Goal: Transaction & Acquisition: Book appointment/travel/reservation

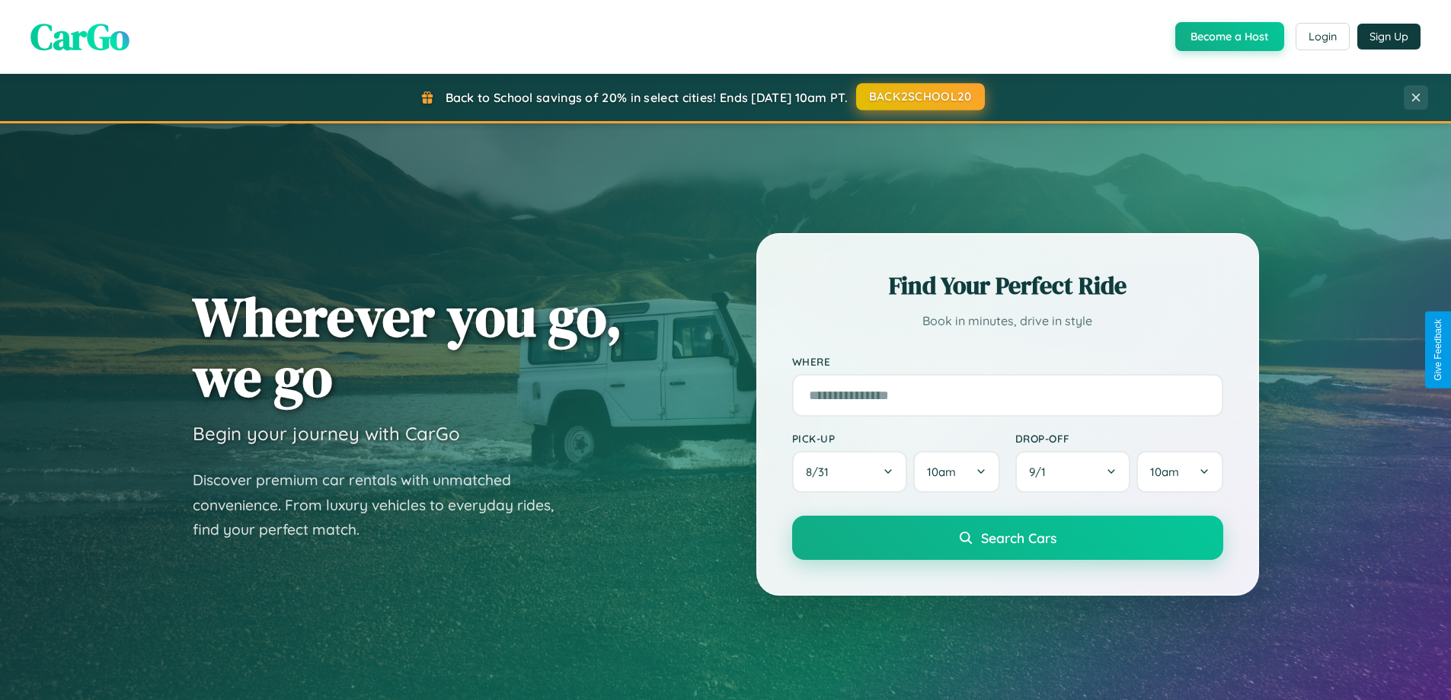
click at [919, 97] on button "BACK2SCHOOL20" at bounding box center [920, 96] width 129 height 27
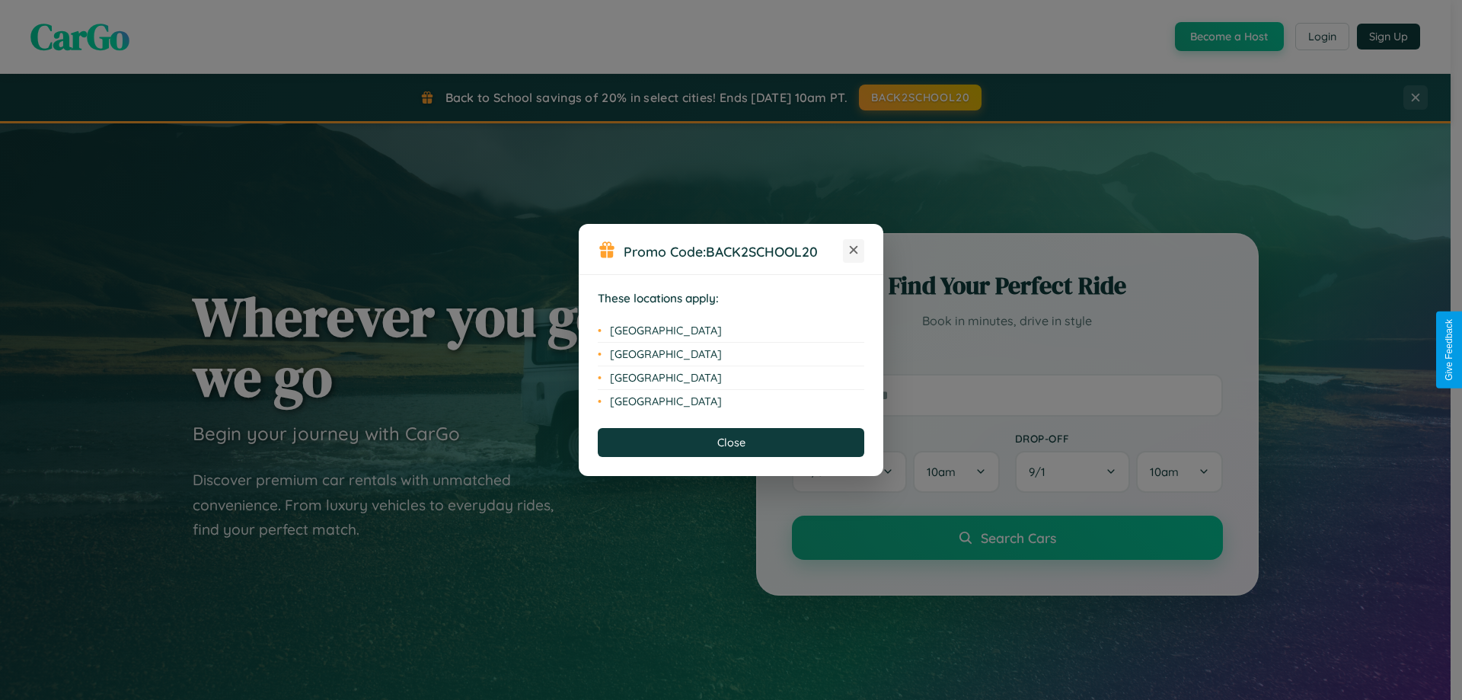
click at [854, 251] on icon at bounding box center [854, 250] width 8 height 8
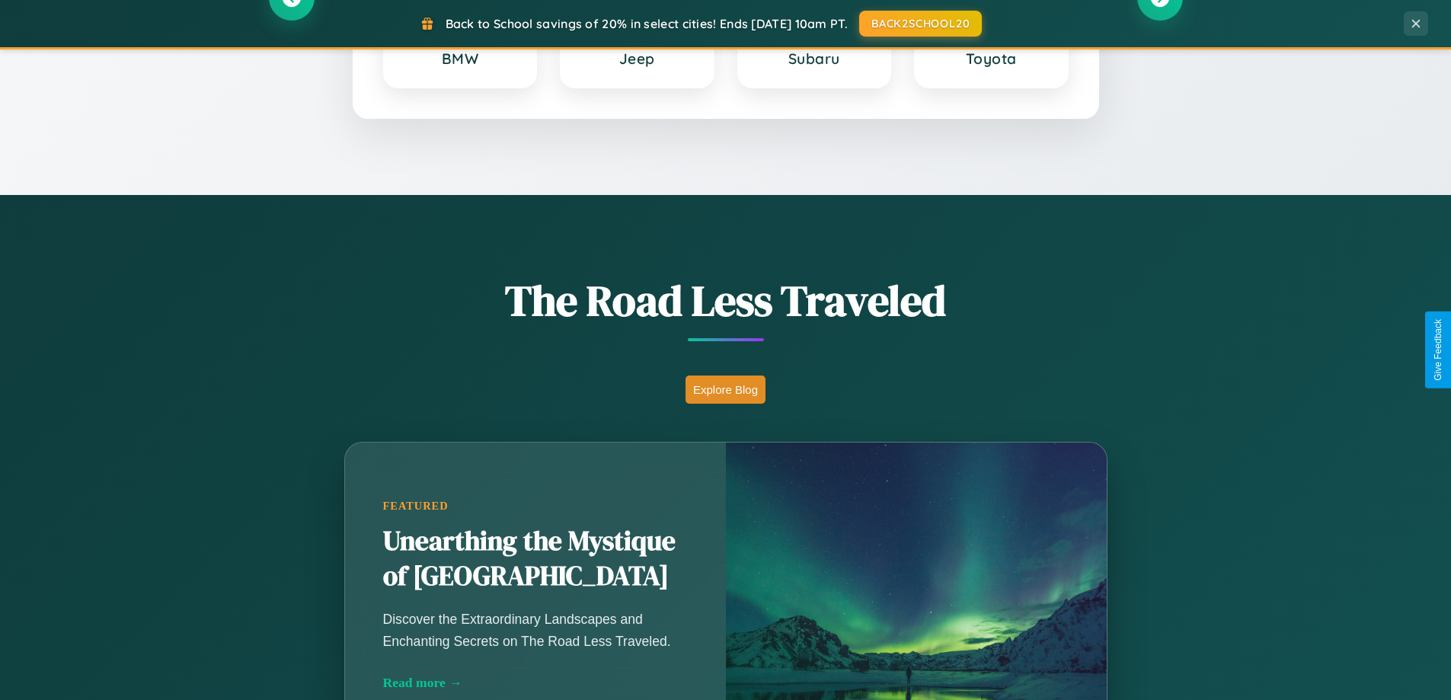
scroll to position [1048, 0]
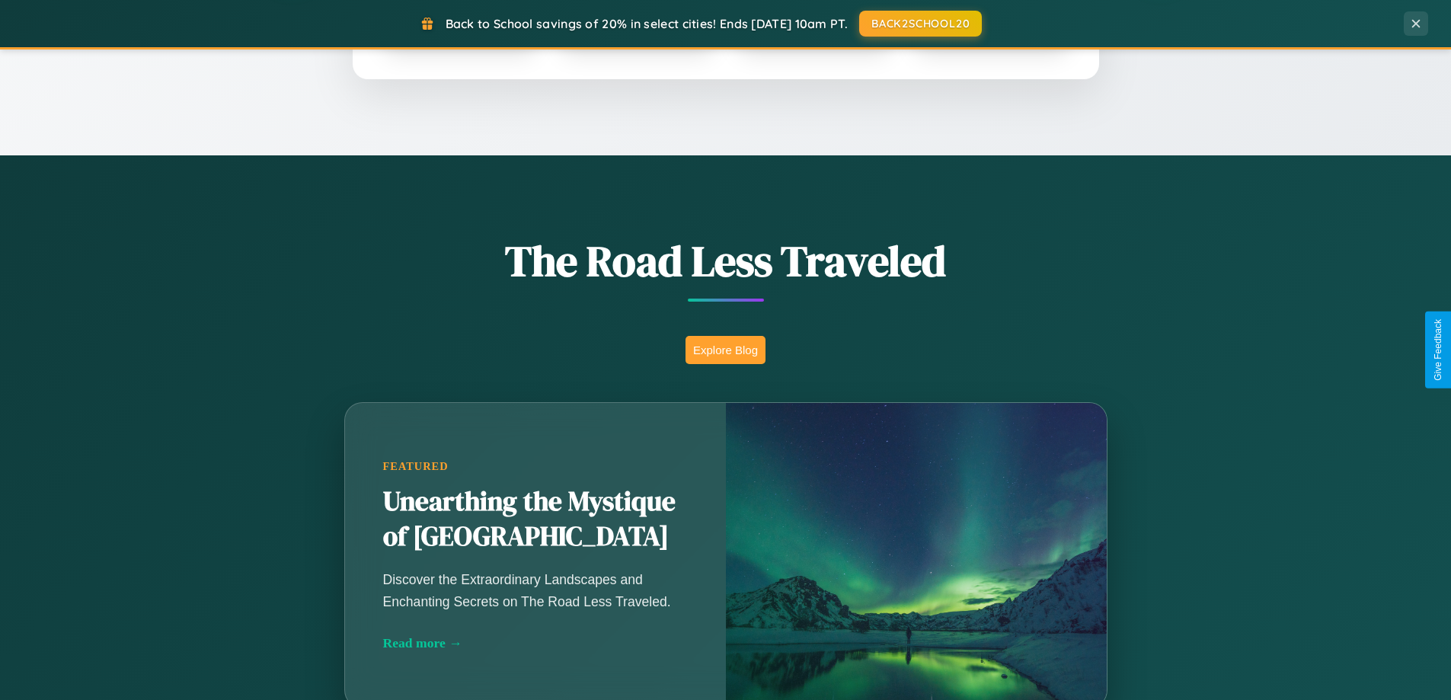
click at [725, 350] on button "Explore Blog" at bounding box center [725, 350] width 80 height 28
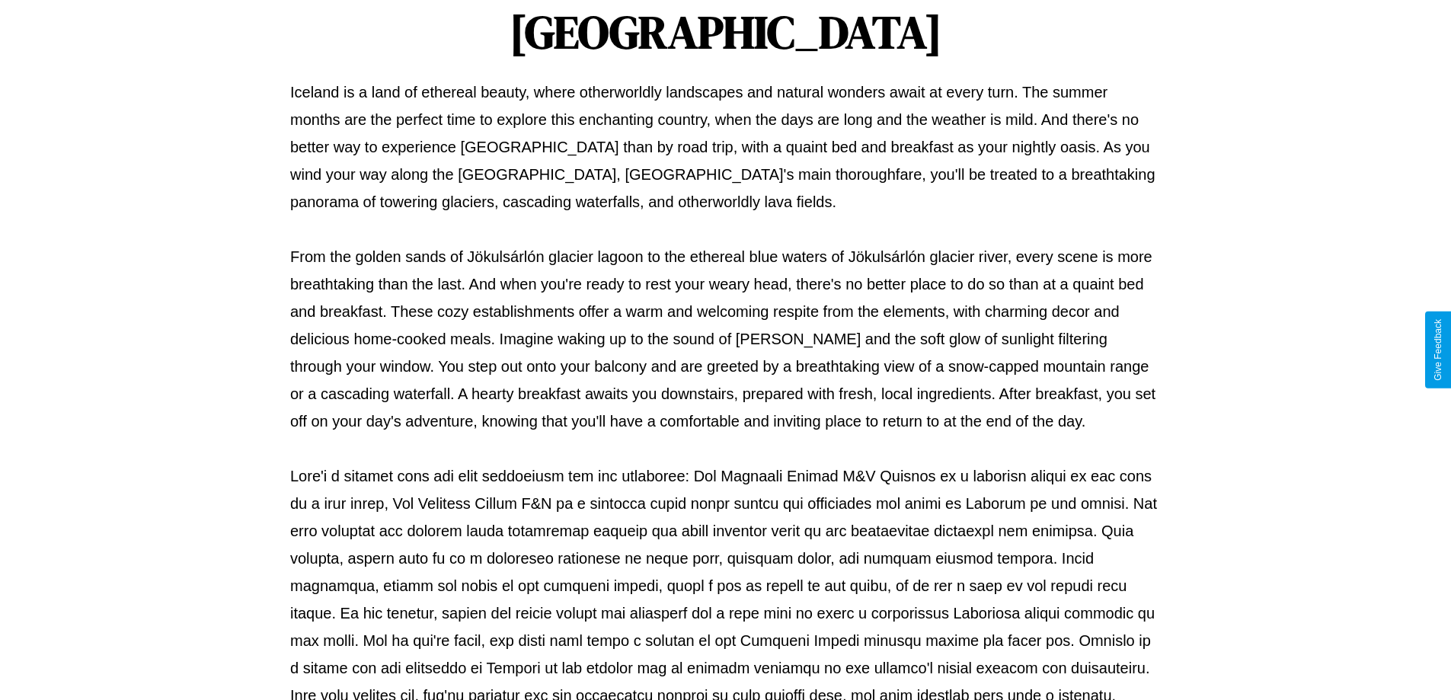
scroll to position [493, 0]
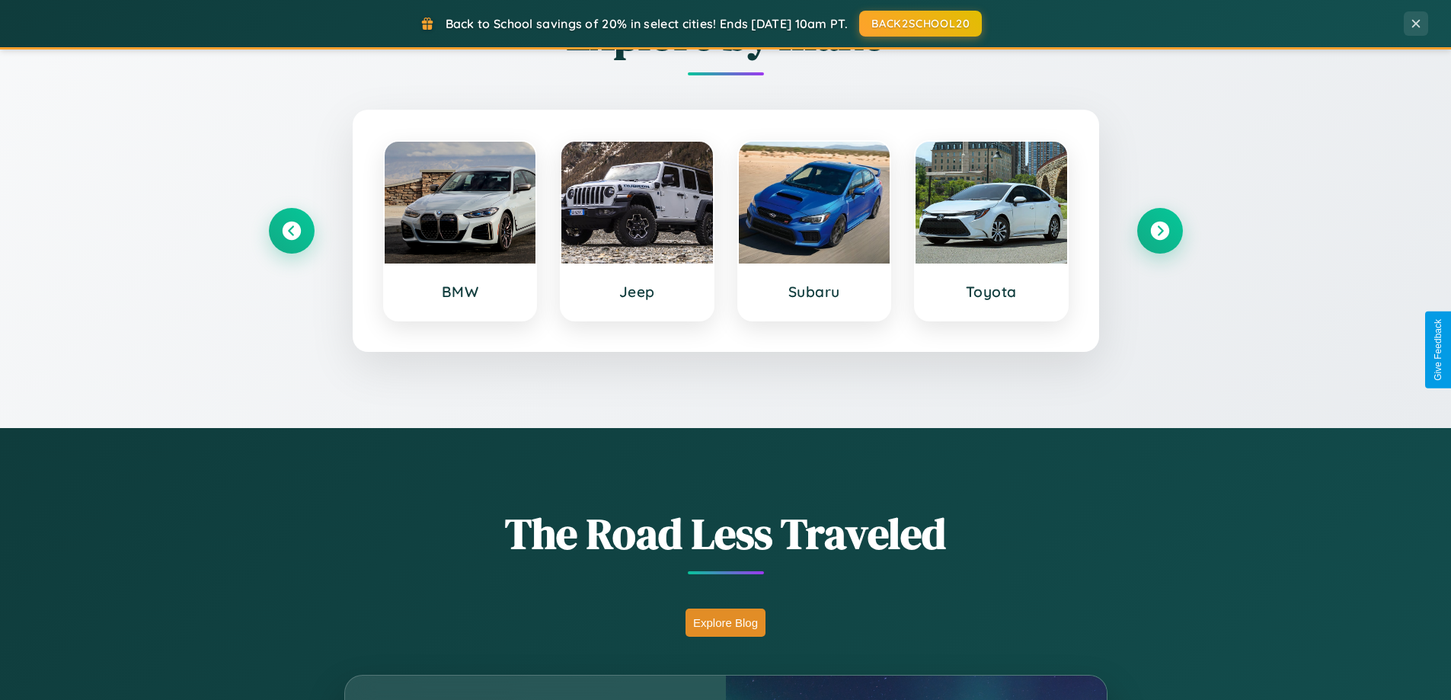
scroll to position [657, 0]
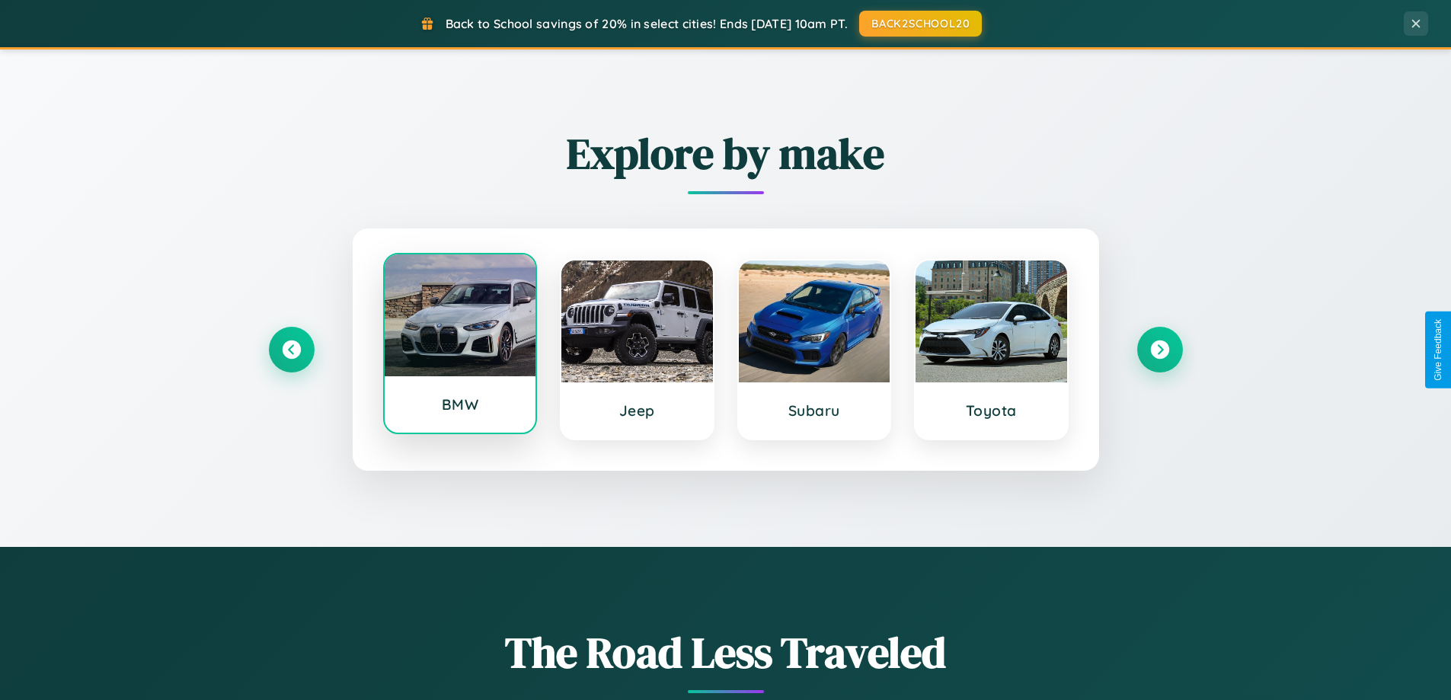
click at [459, 345] on div at bounding box center [461, 315] width 152 height 122
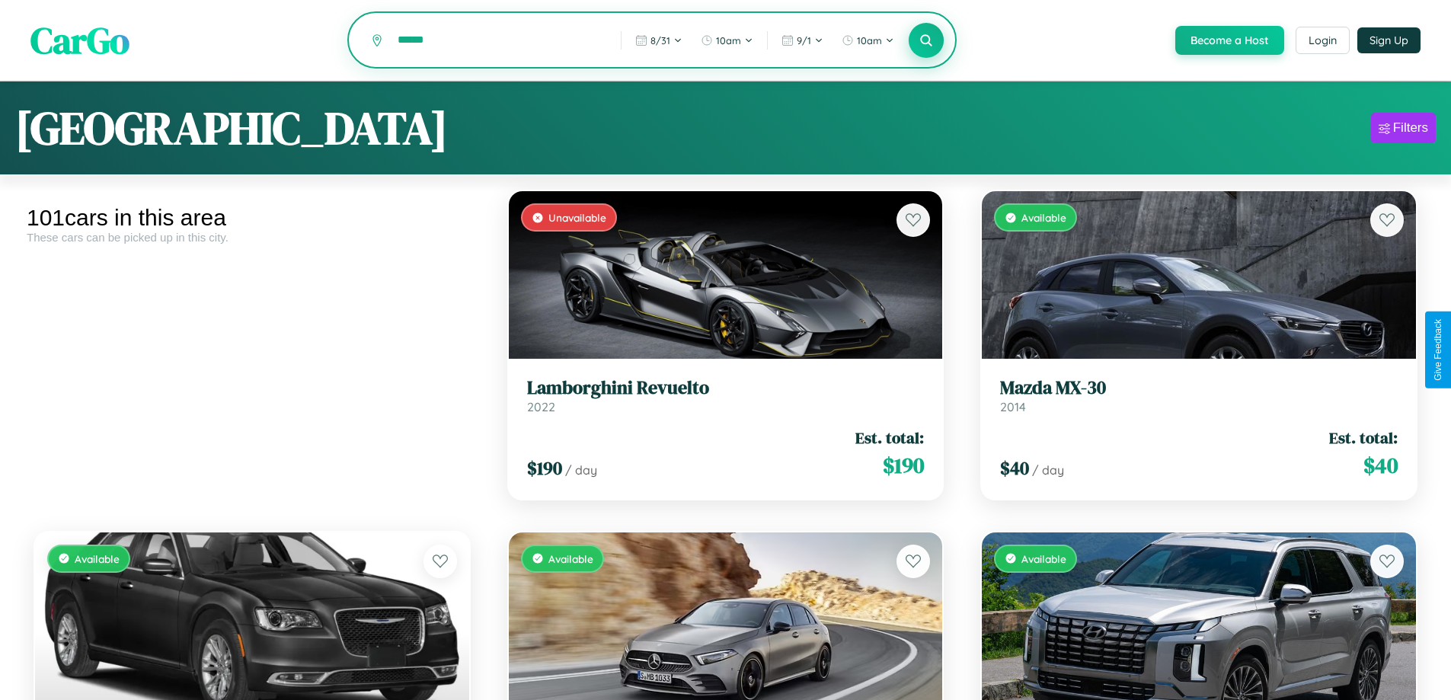
type input "******"
click at [925, 41] on icon at bounding box center [926, 40] width 14 height 14
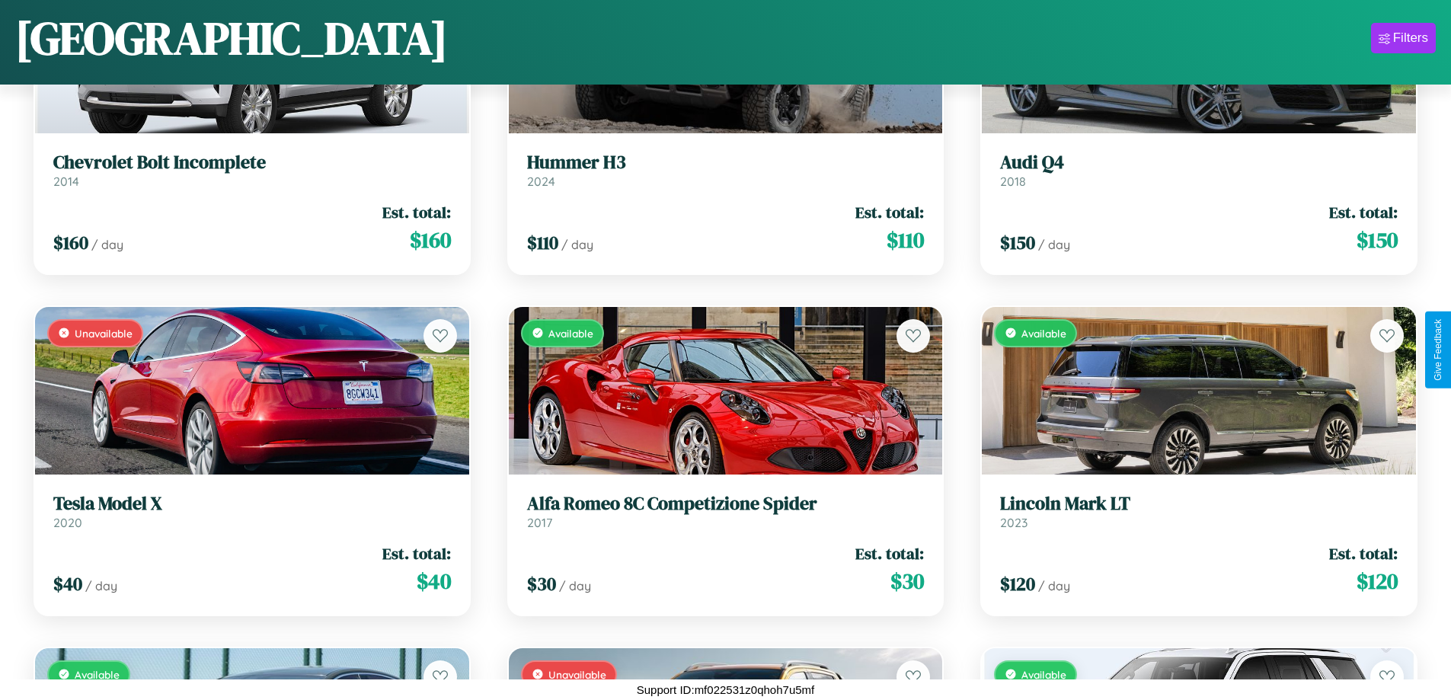
scroll to position [10446, 0]
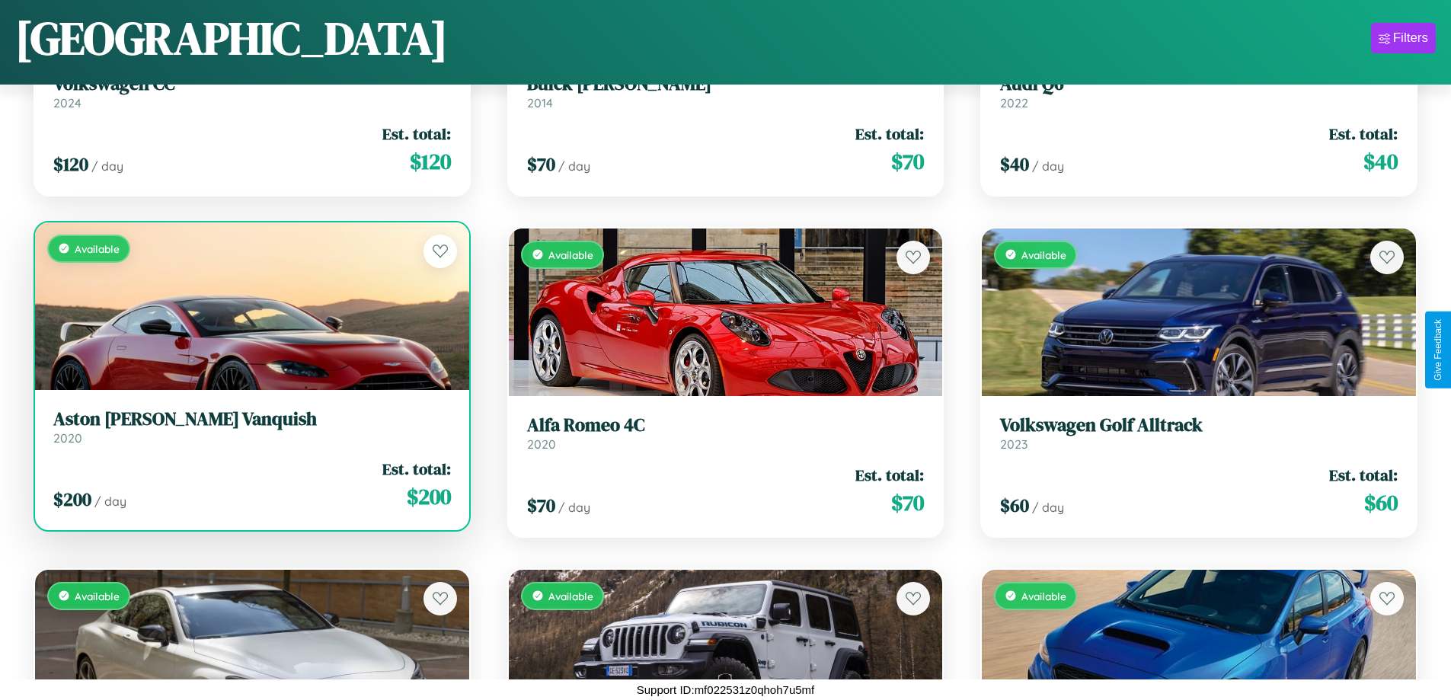
click at [250, 307] on div "Available" at bounding box center [252, 306] width 434 height 168
click at [250, 305] on div "Available" at bounding box center [252, 306] width 434 height 168
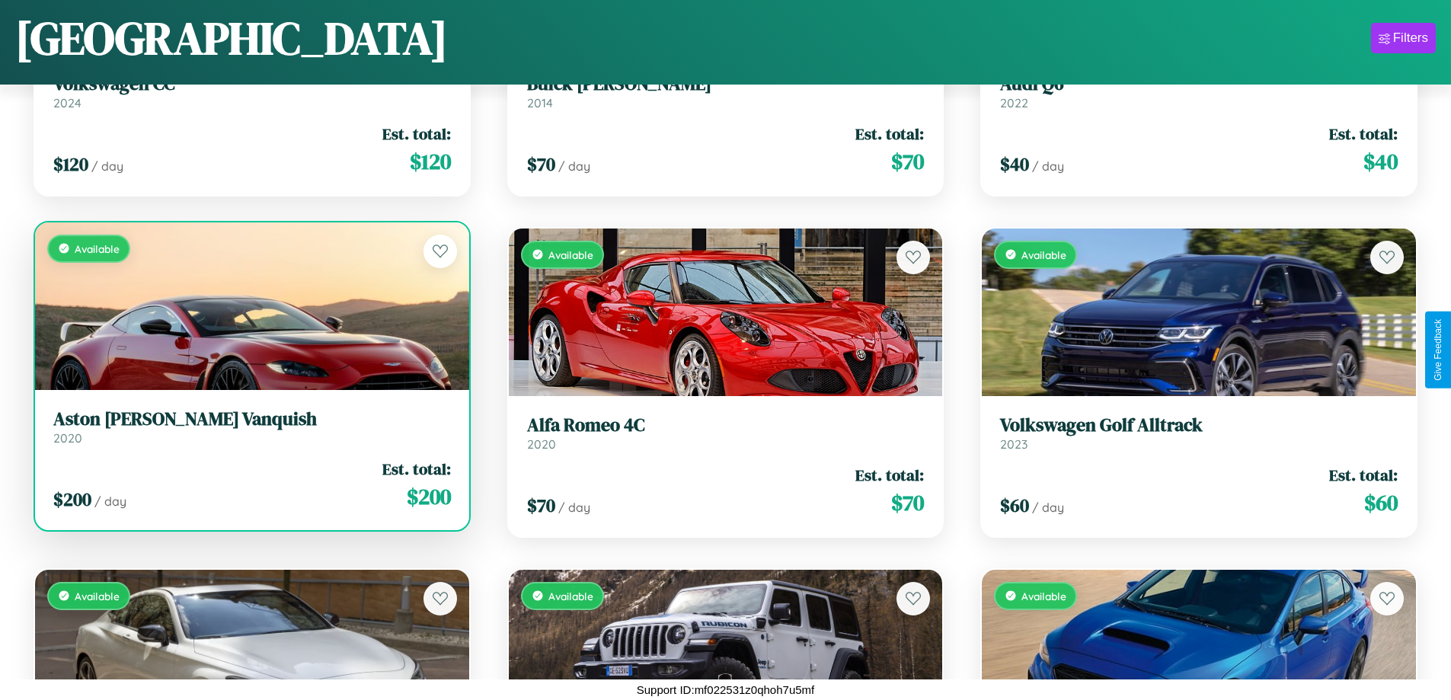
click at [250, 305] on div "Available" at bounding box center [252, 306] width 434 height 168
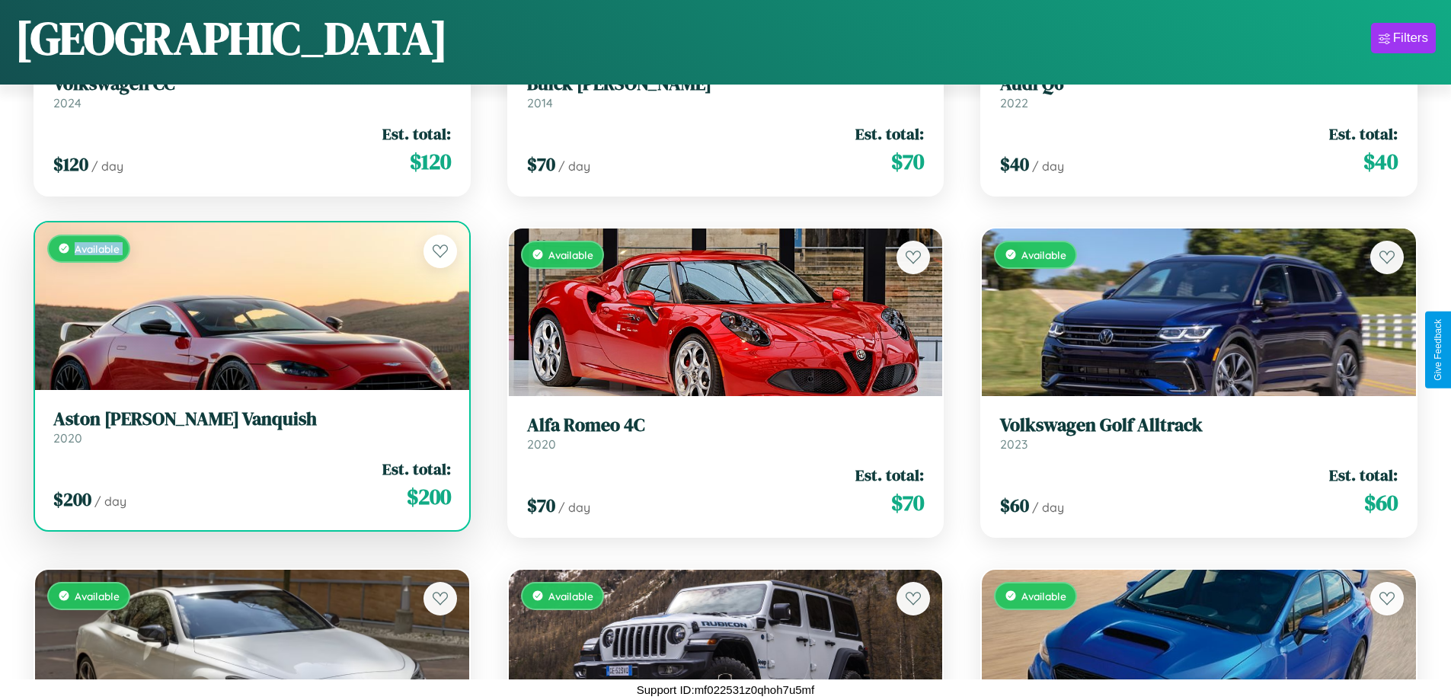
click at [250, 305] on div "Available" at bounding box center [252, 306] width 434 height 168
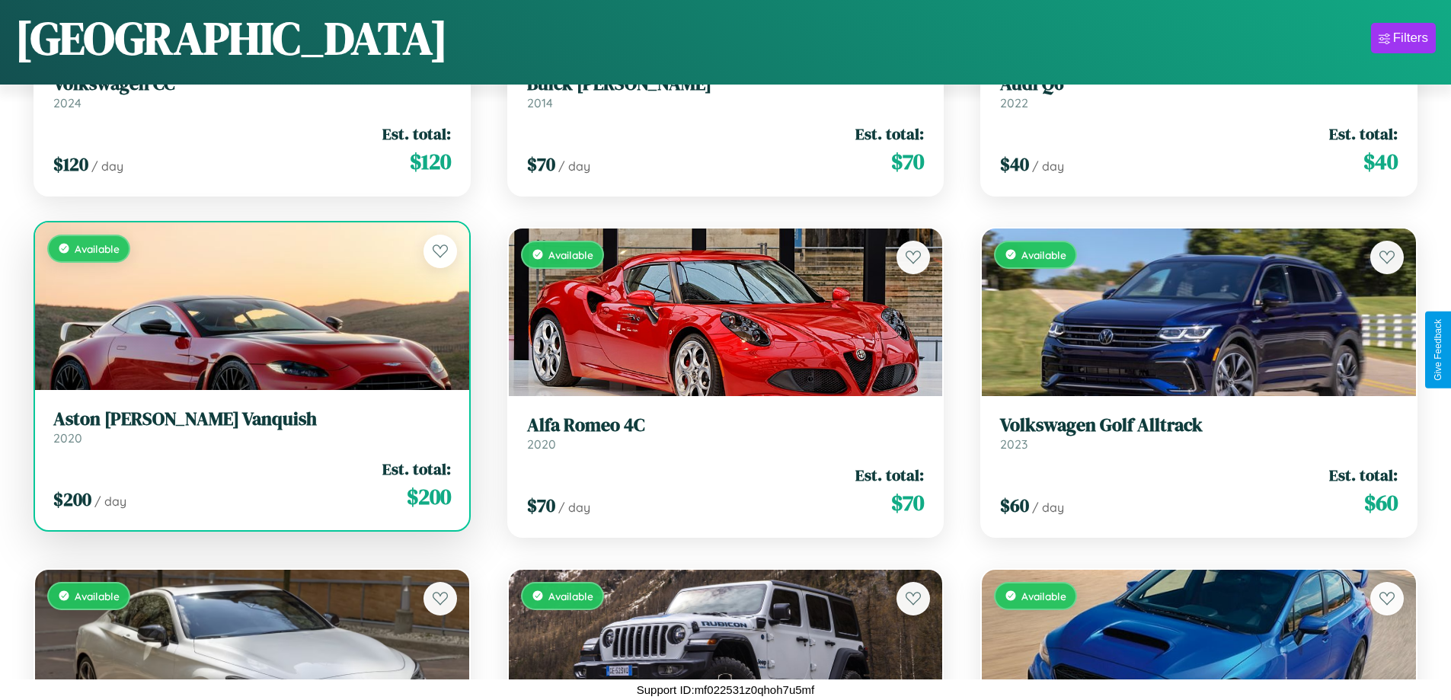
click at [250, 305] on div "Available" at bounding box center [252, 306] width 434 height 168
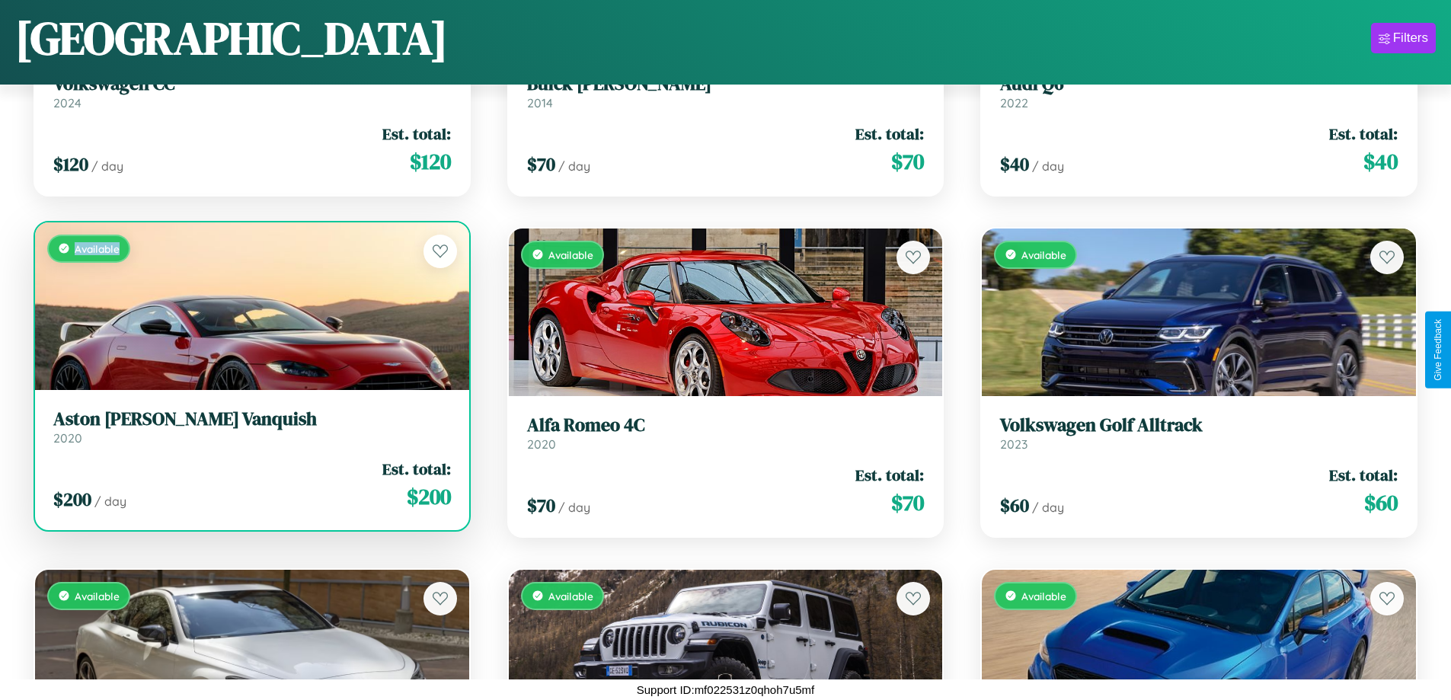
click at [250, 305] on div "Available" at bounding box center [252, 306] width 434 height 168
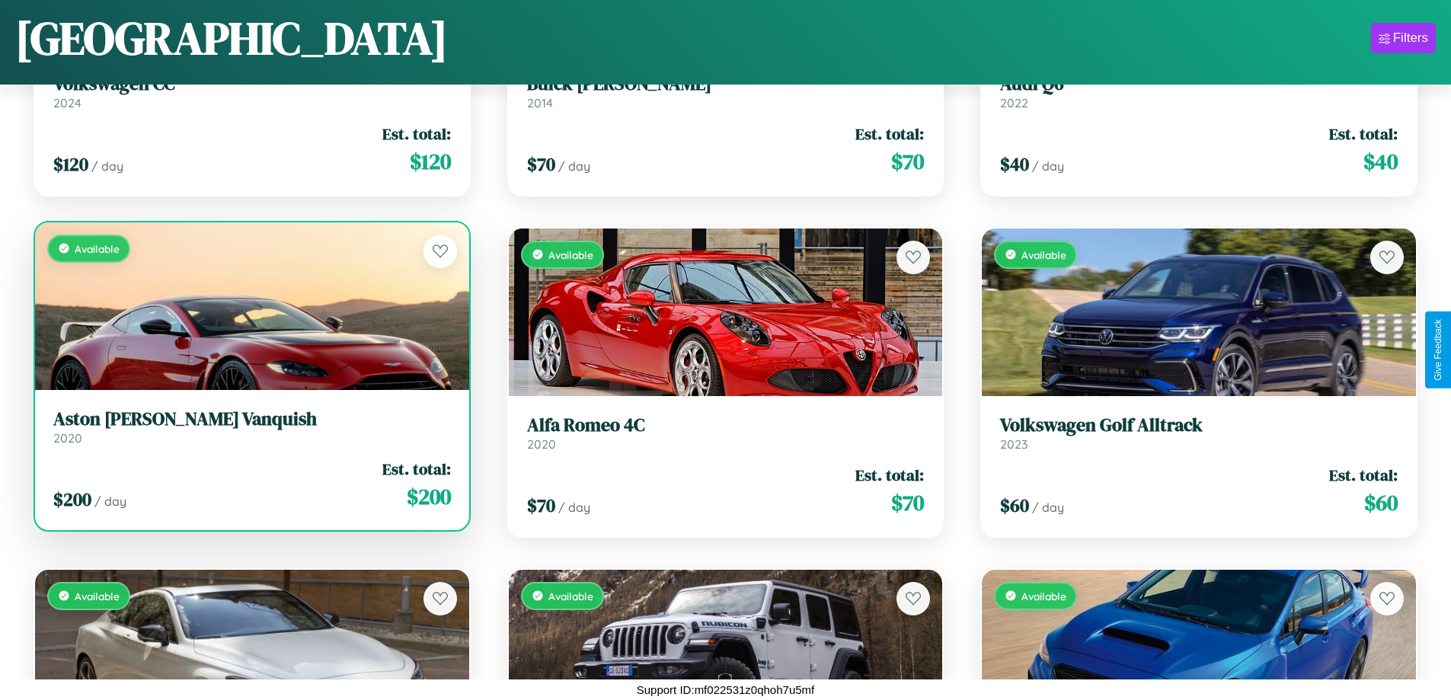
click at [250, 427] on h3 "Aston Martin Vanquish" at bounding box center [252, 419] width 398 height 22
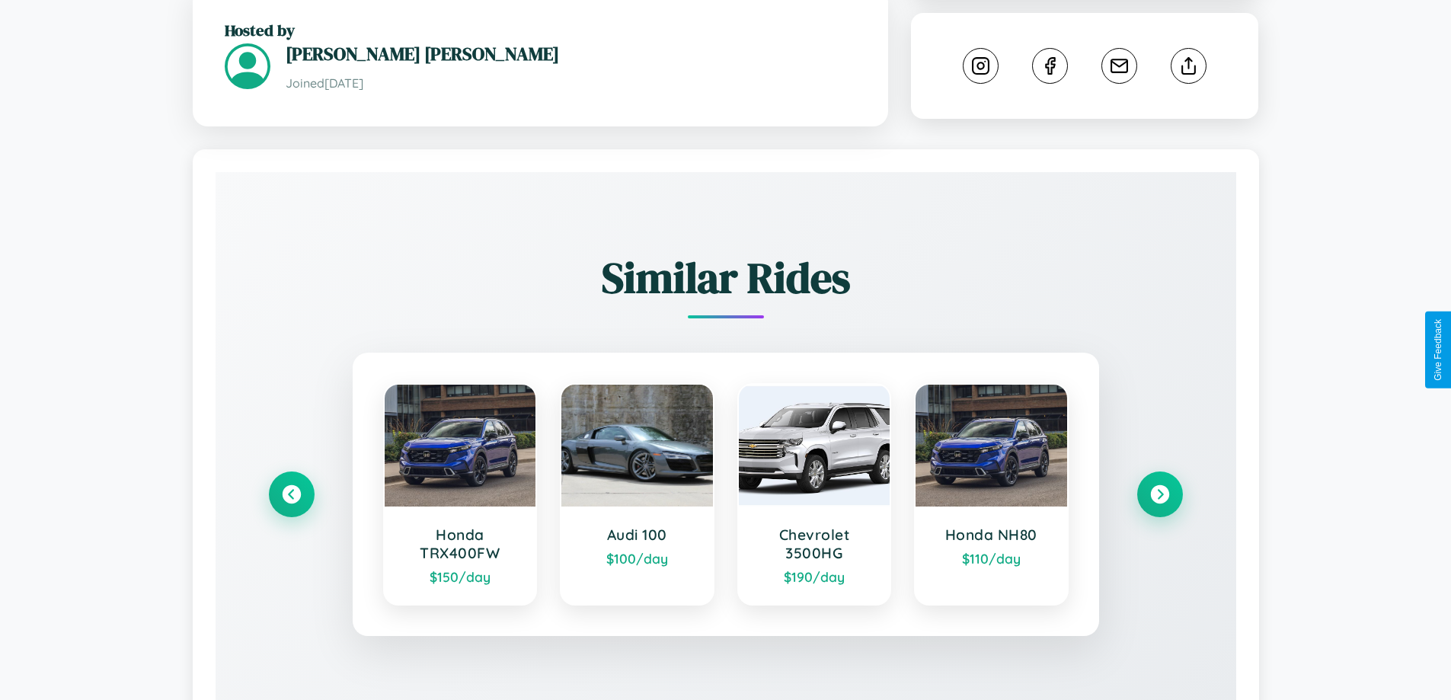
scroll to position [875, 0]
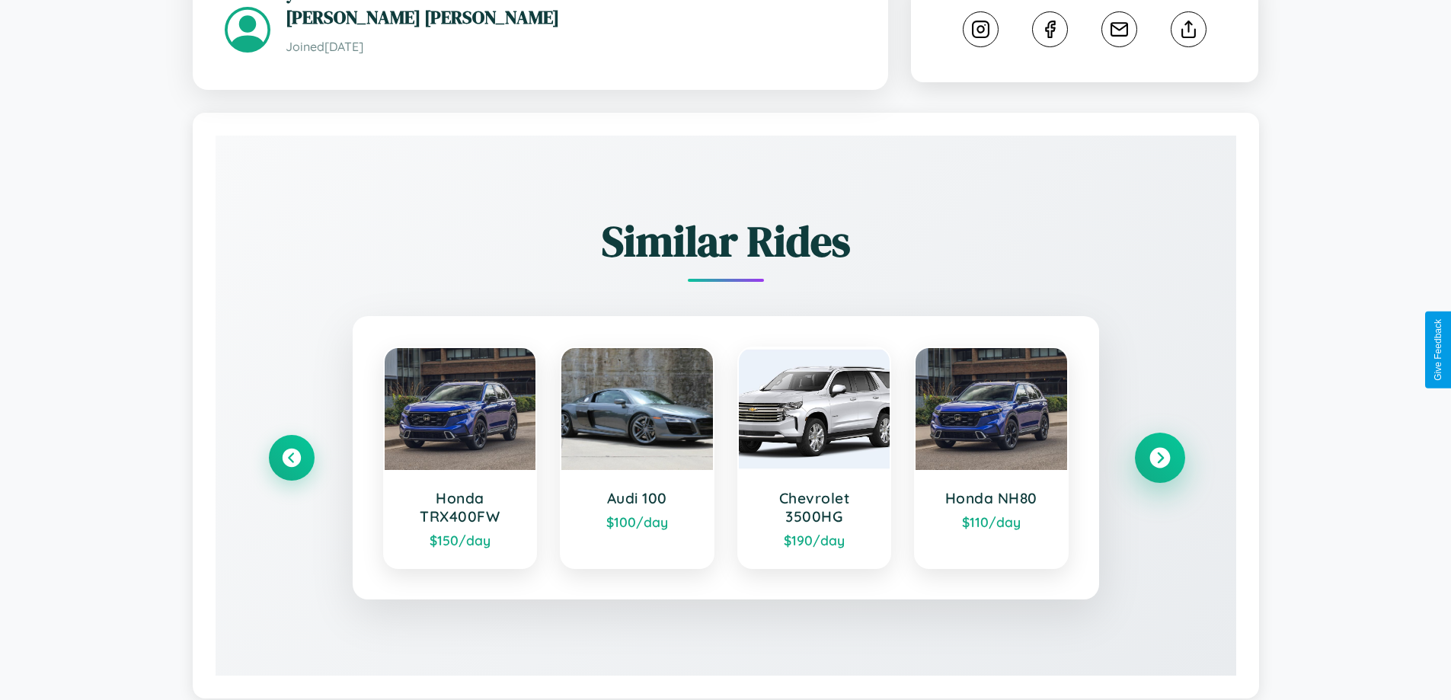
click at [1159, 448] on icon at bounding box center [1159, 458] width 21 height 21
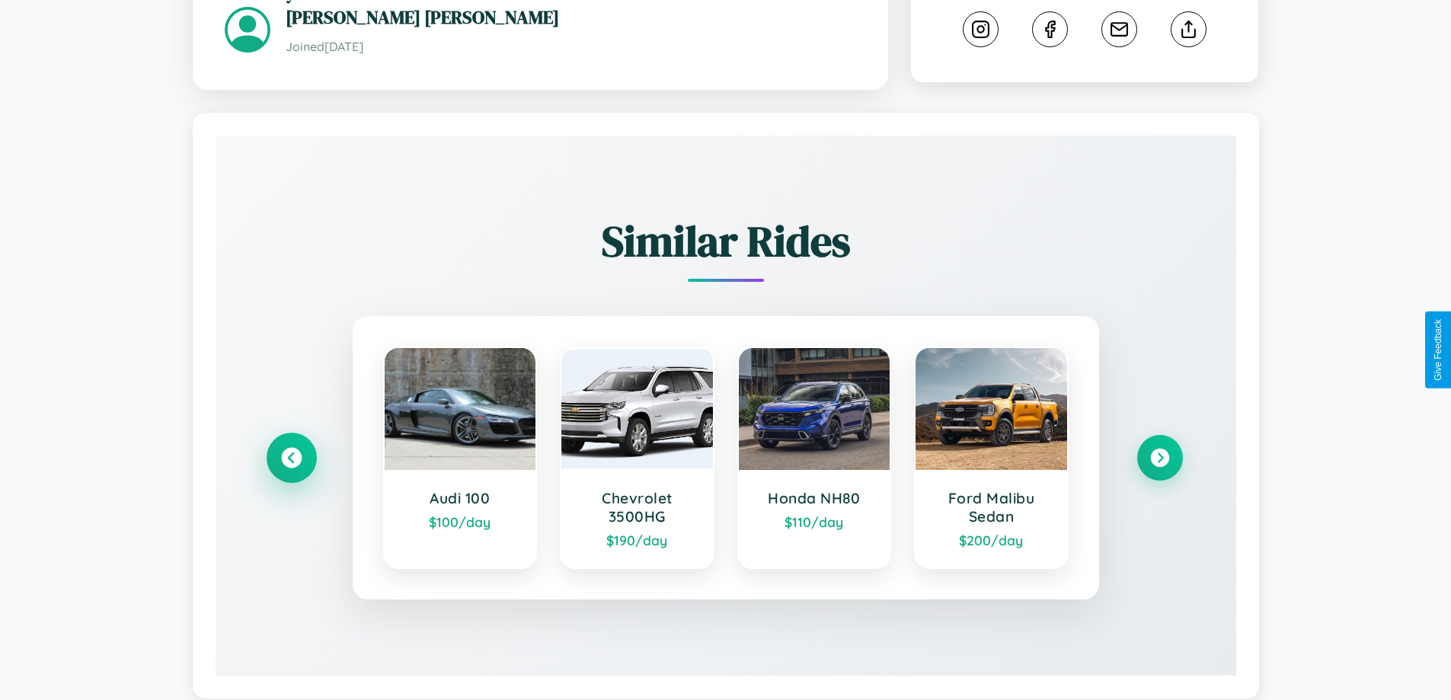
click at [291, 448] on icon at bounding box center [291, 458] width 21 height 21
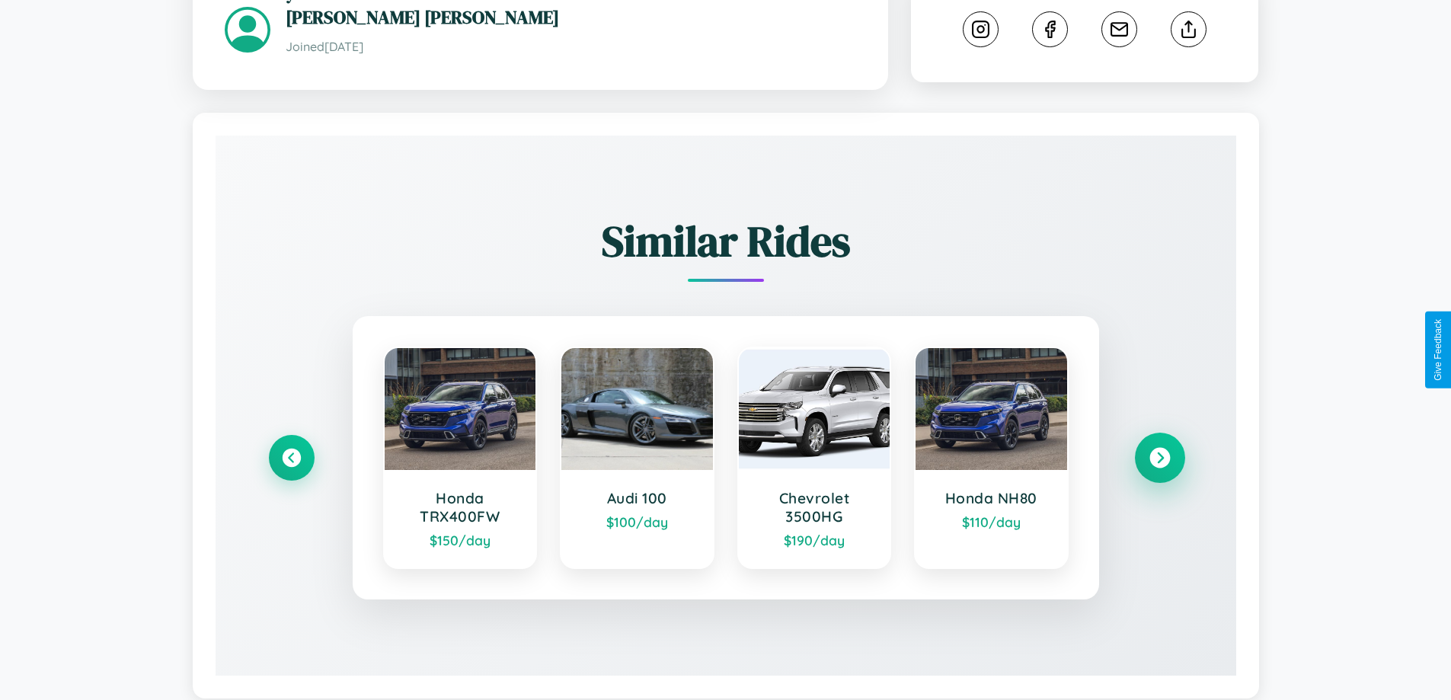
click at [1159, 448] on icon at bounding box center [1159, 458] width 21 height 21
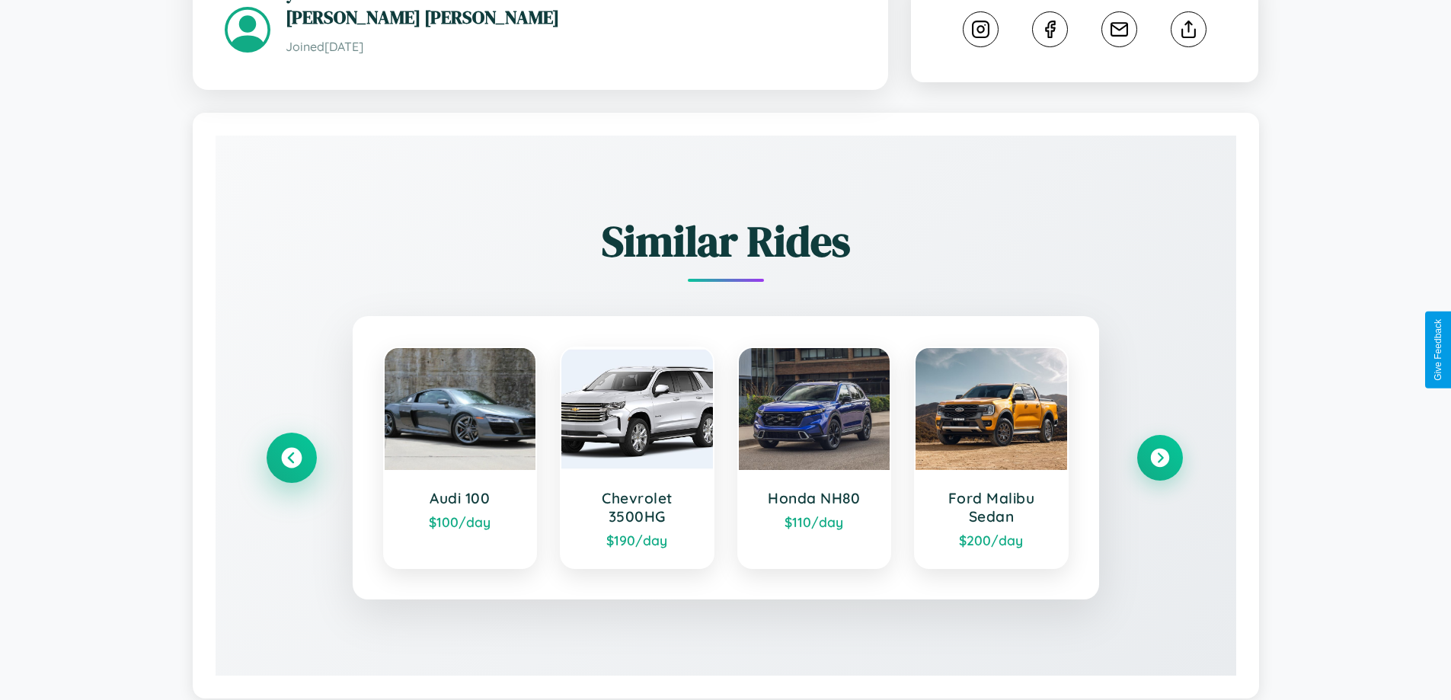
click at [291, 448] on icon at bounding box center [291, 458] width 21 height 21
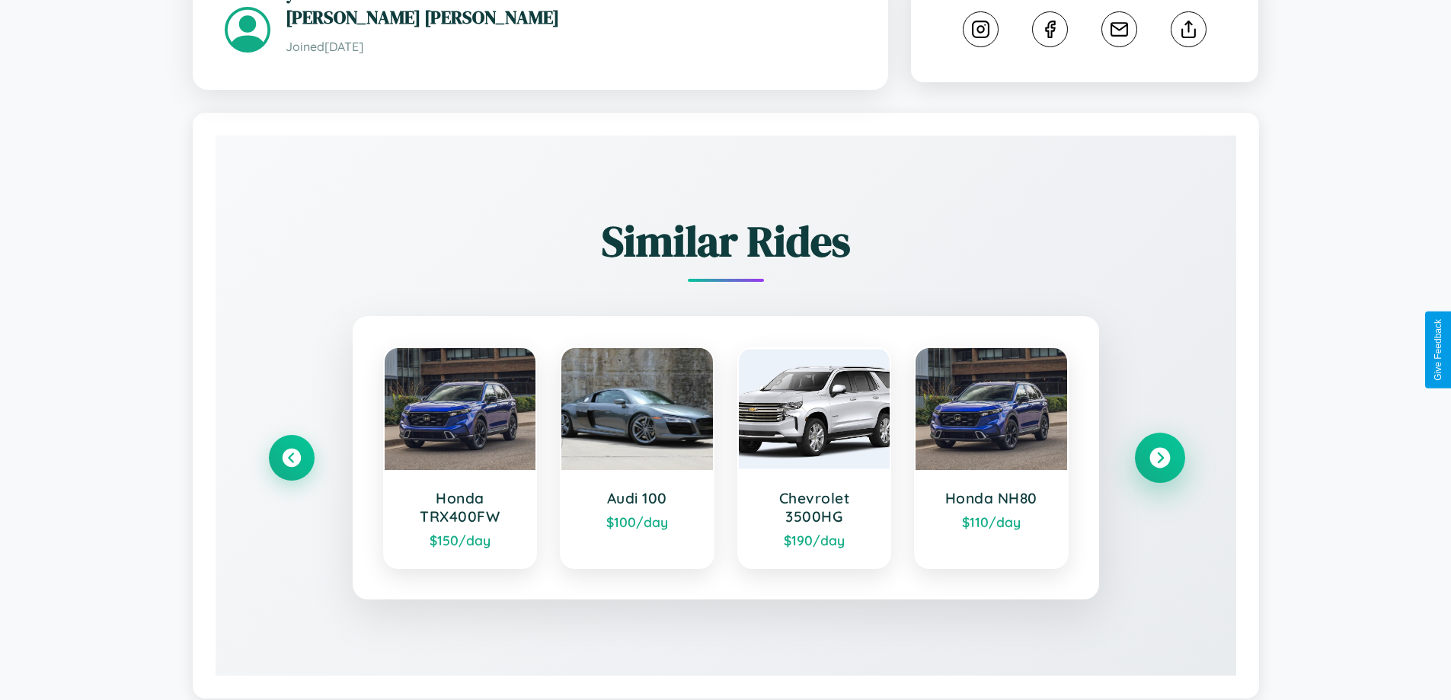
click at [1159, 448] on icon at bounding box center [1159, 458] width 21 height 21
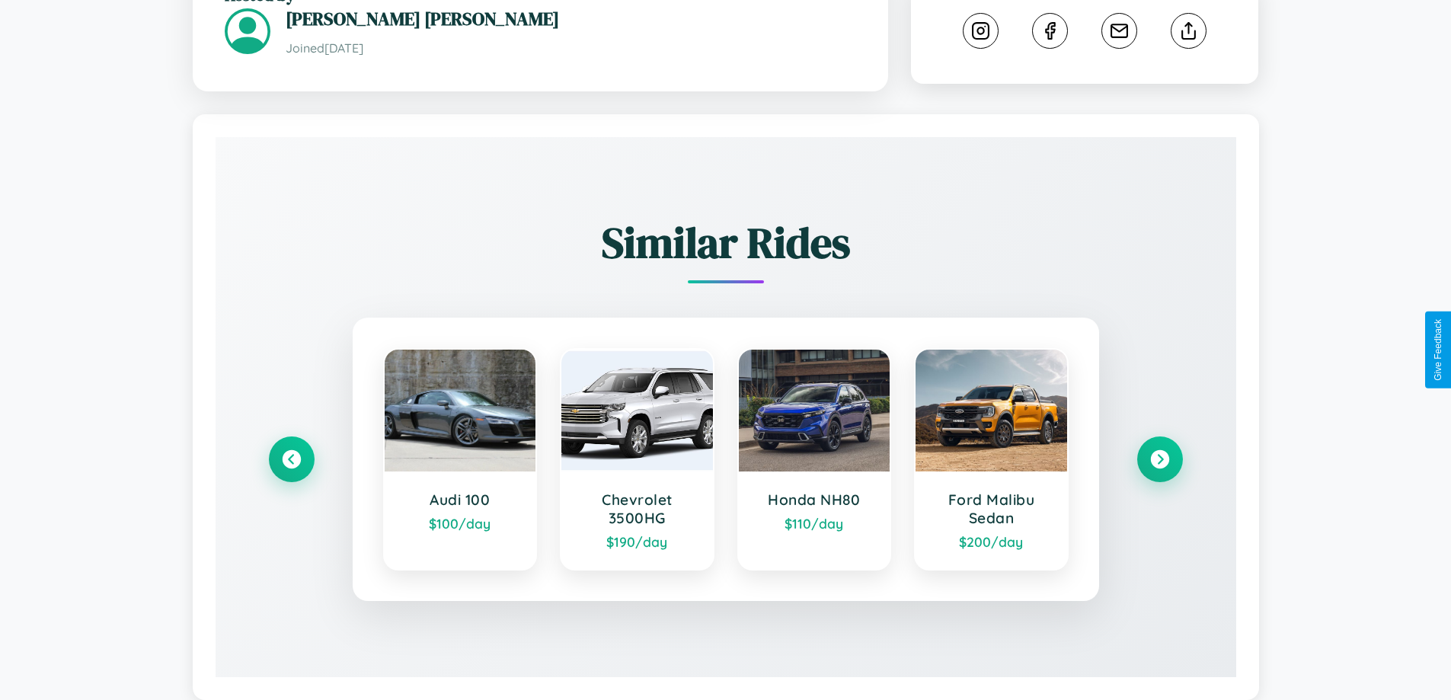
scroll to position [0, 0]
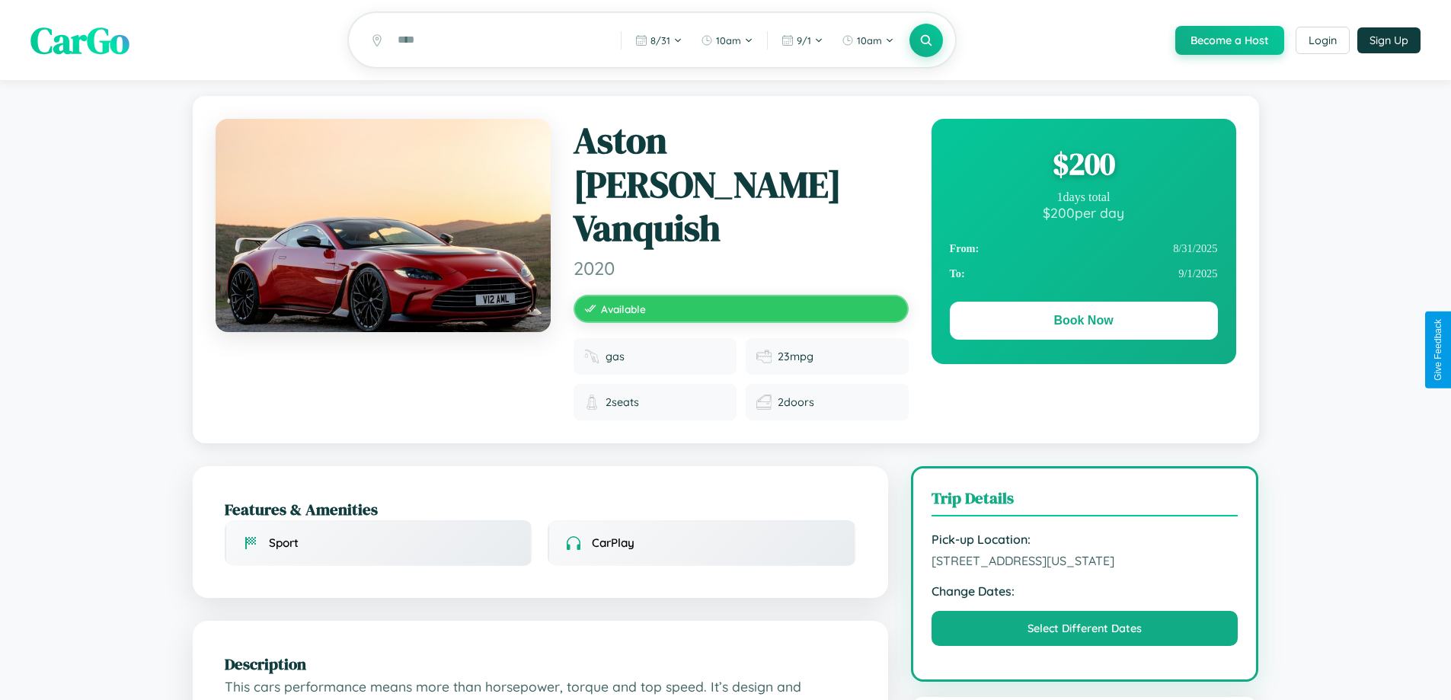
click at [1083, 166] on div "$ 200" at bounding box center [1084, 163] width 268 height 41
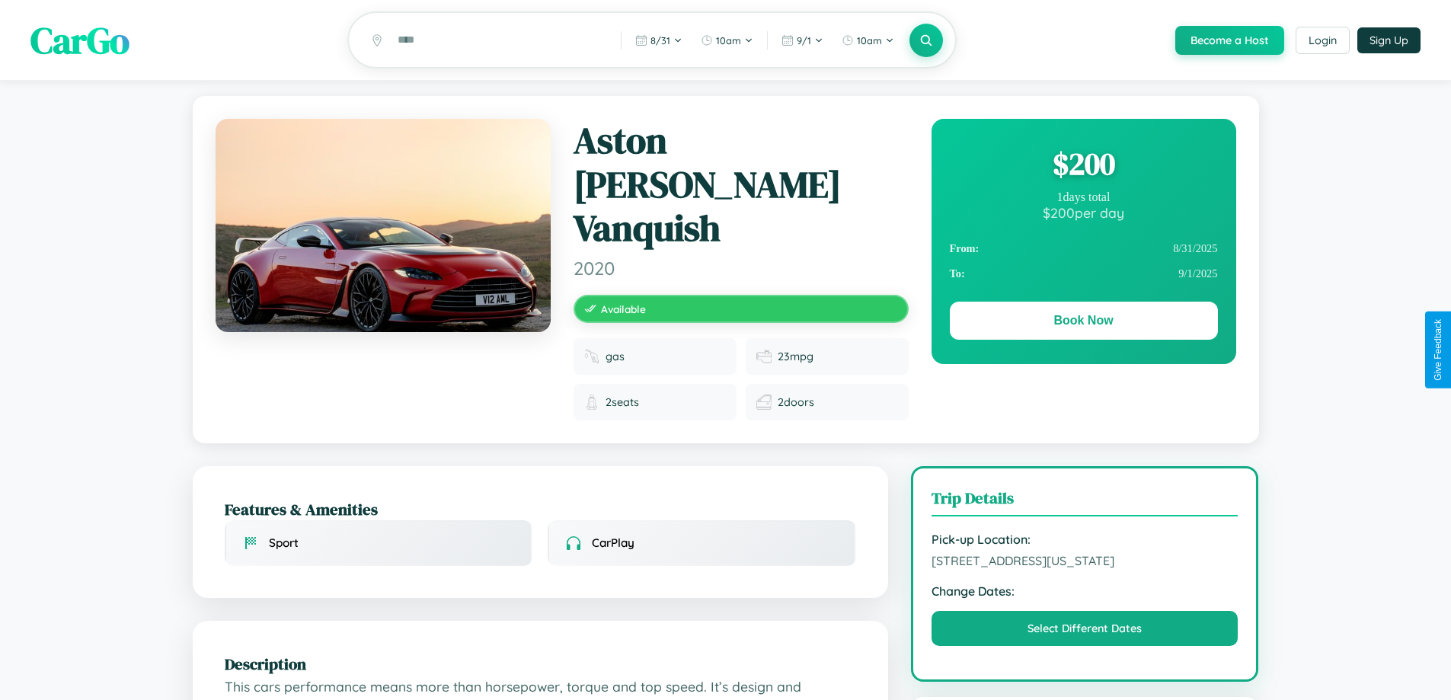
click at [1083, 166] on div "$ 200" at bounding box center [1084, 163] width 268 height 41
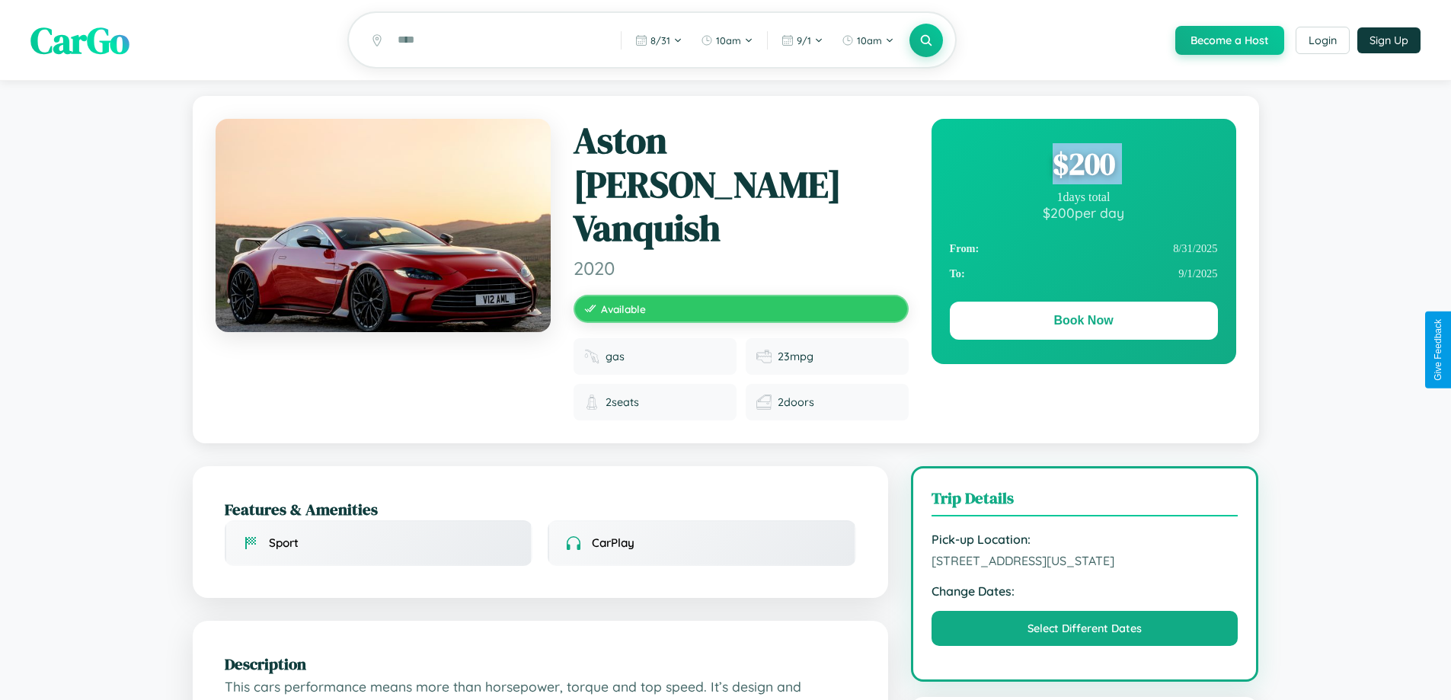
click at [1083, 166] on div "$ 200" at bounding box center [1084, 163] width 268 height 41
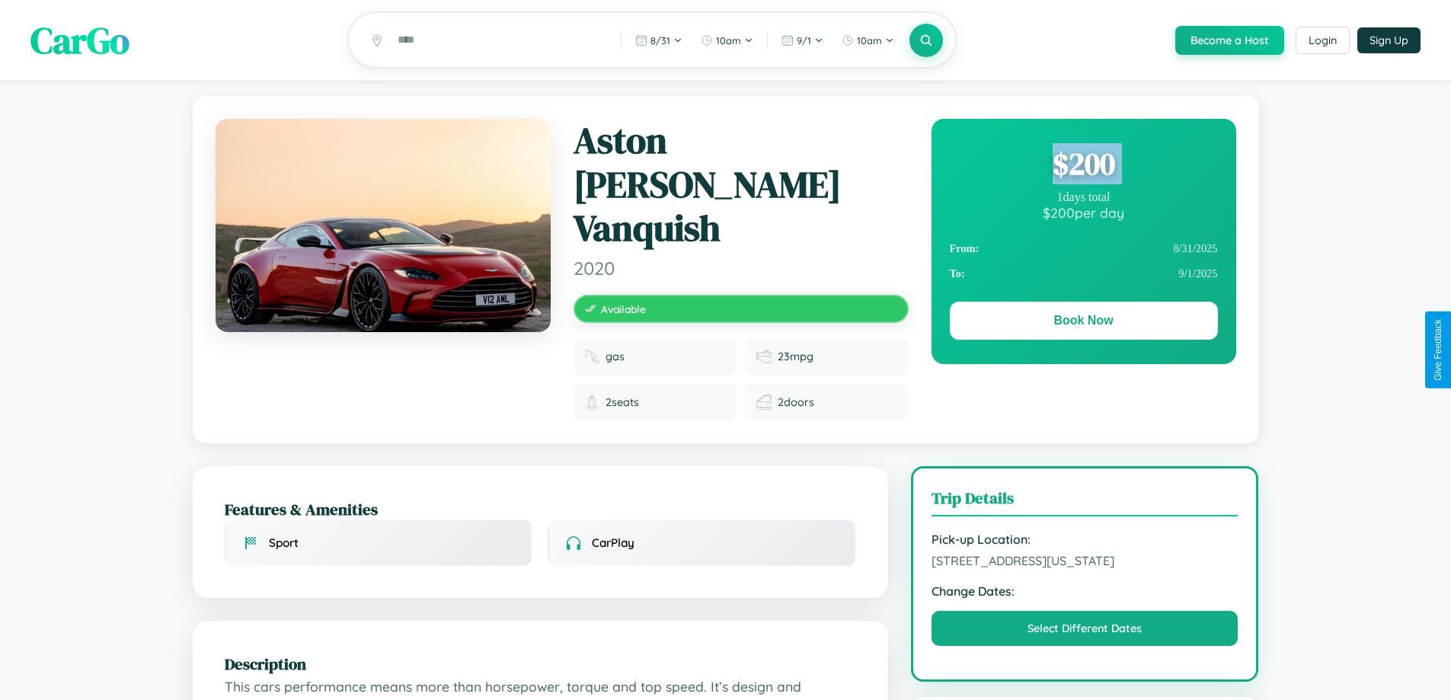
click at [1083, 166] on div "$ 200" at bounding box center [1084, 163] width 268 height 41
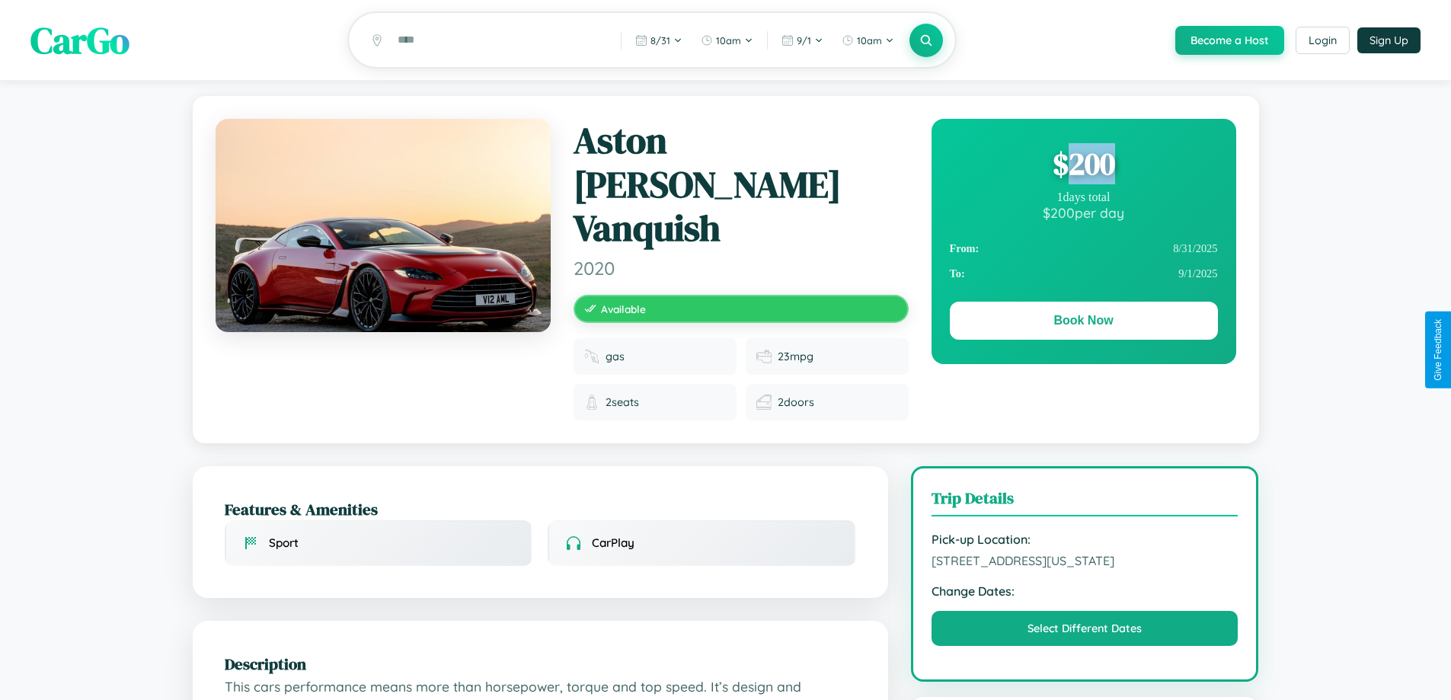
click at [1083, 166] on div "$ 200" at bounding box center [1084, 163] width 268 height 41
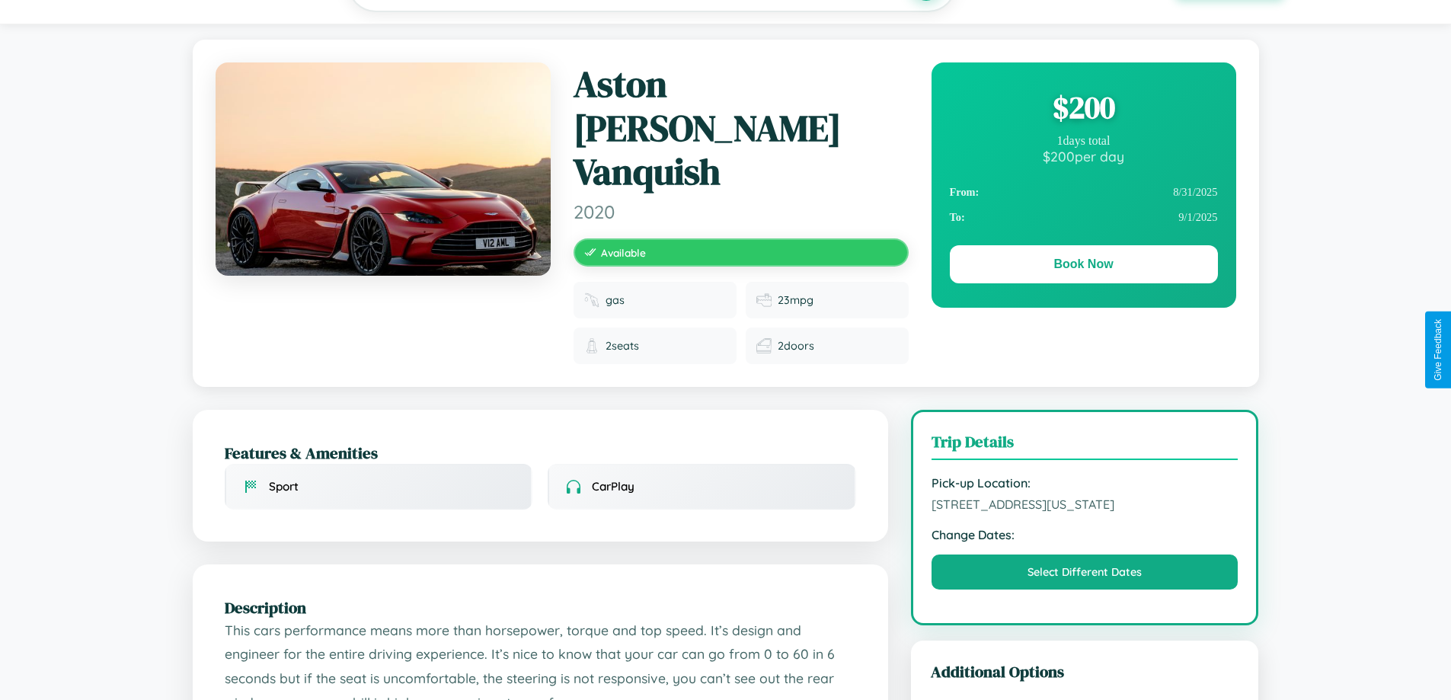
scroll to position [528, 0]
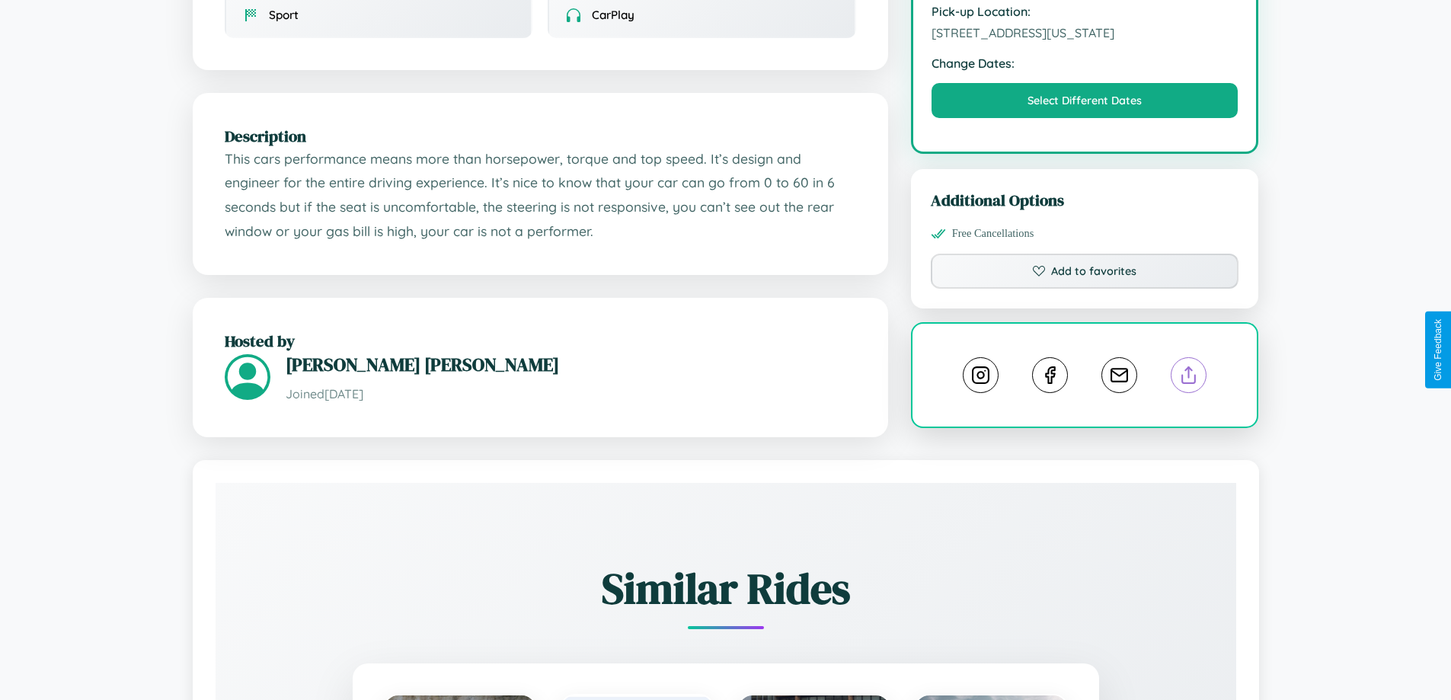
click at [1189, 367] on line at bounding box center [1189, 372] width 0 height 11
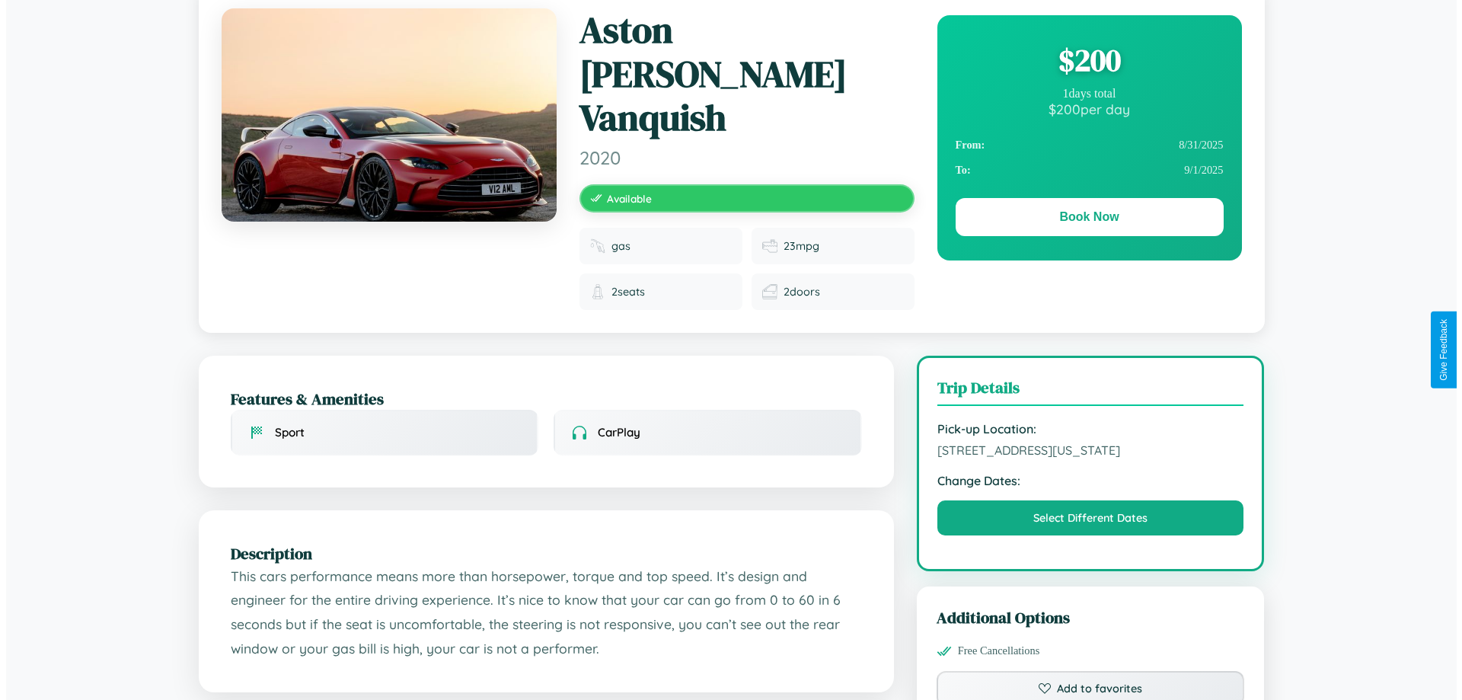
scroll to position [0, 0]
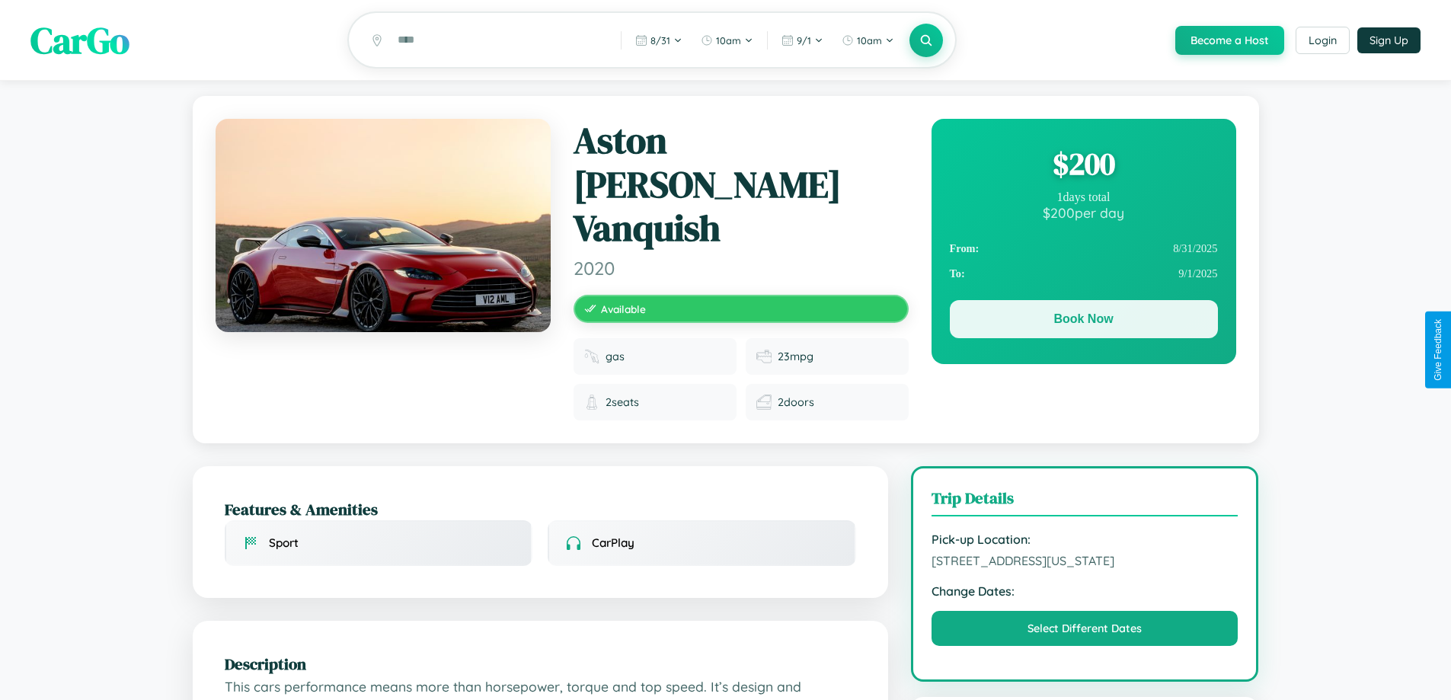
click at [1083, 321] on button "Book Now" at bounding box center [1084, 319] width 268 height 38
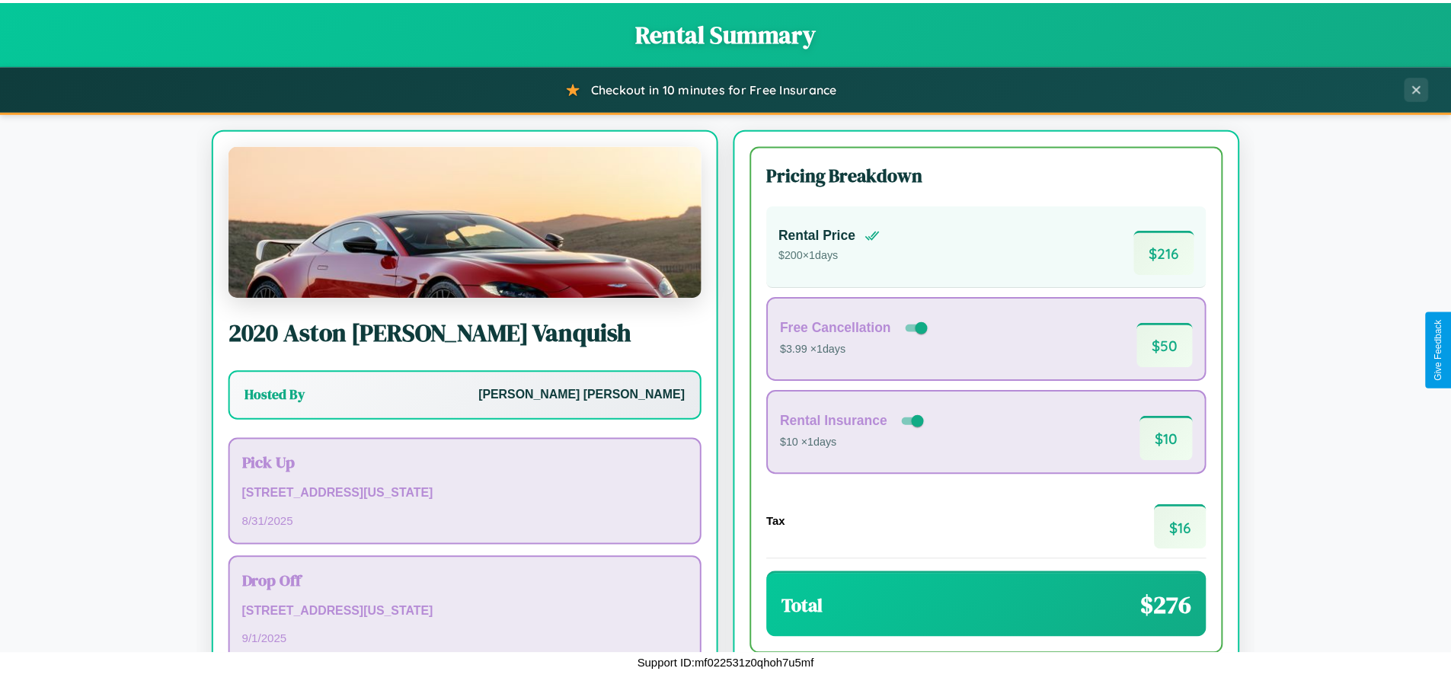
scroll to position [104, 0]
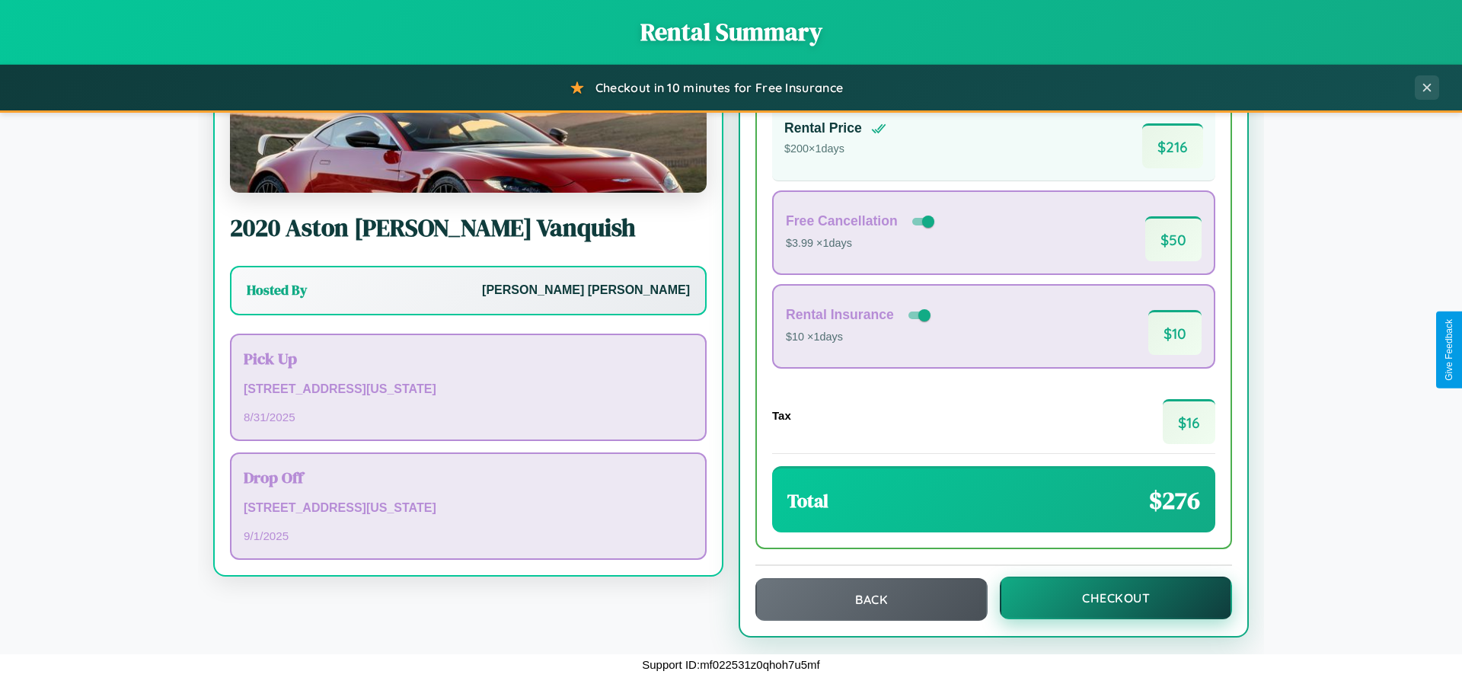
click at [1106, 598] on button "Checkout" at bounding box center [1116, 598] width 232 height 43
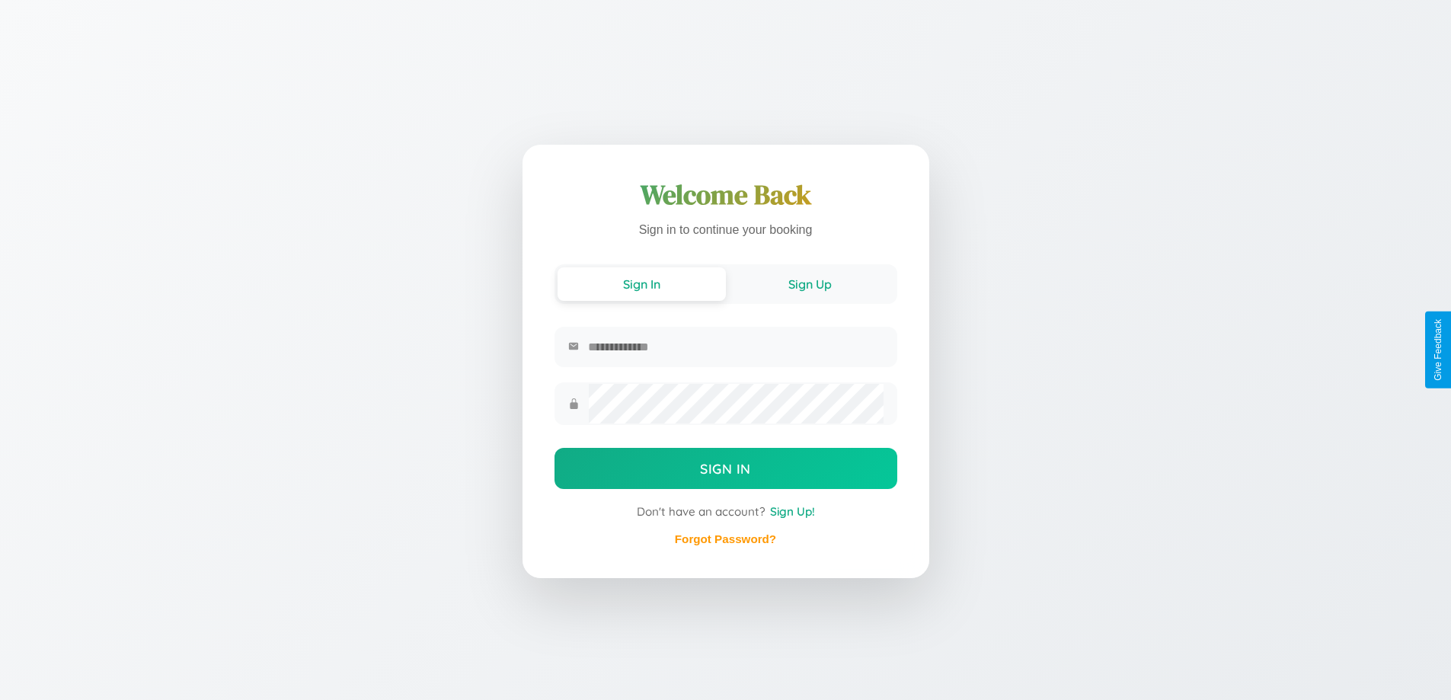
click at [810, 283] on button "Sign Up" at bounding box center [810, 284] width 168 height 34
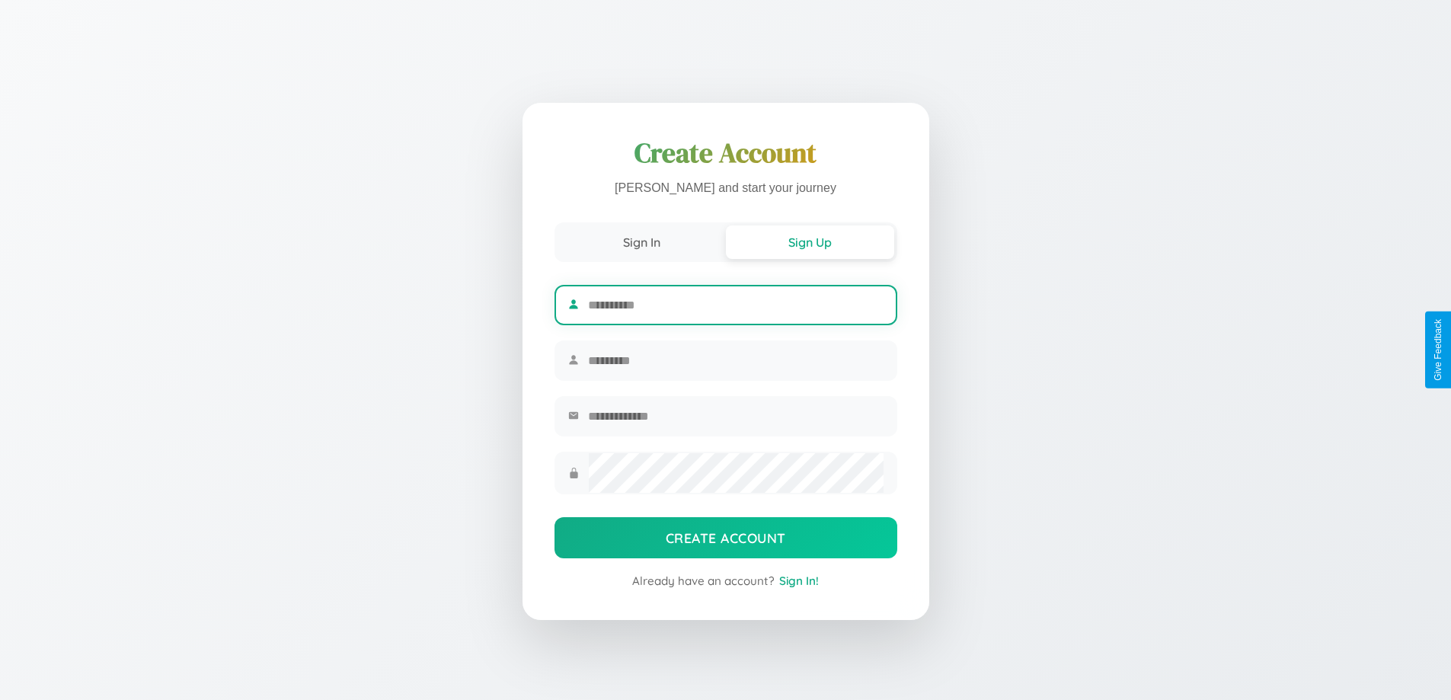
click at [735, 302] on input "text" at bounding box center [735, 304] width 295 height 37
type input "****"
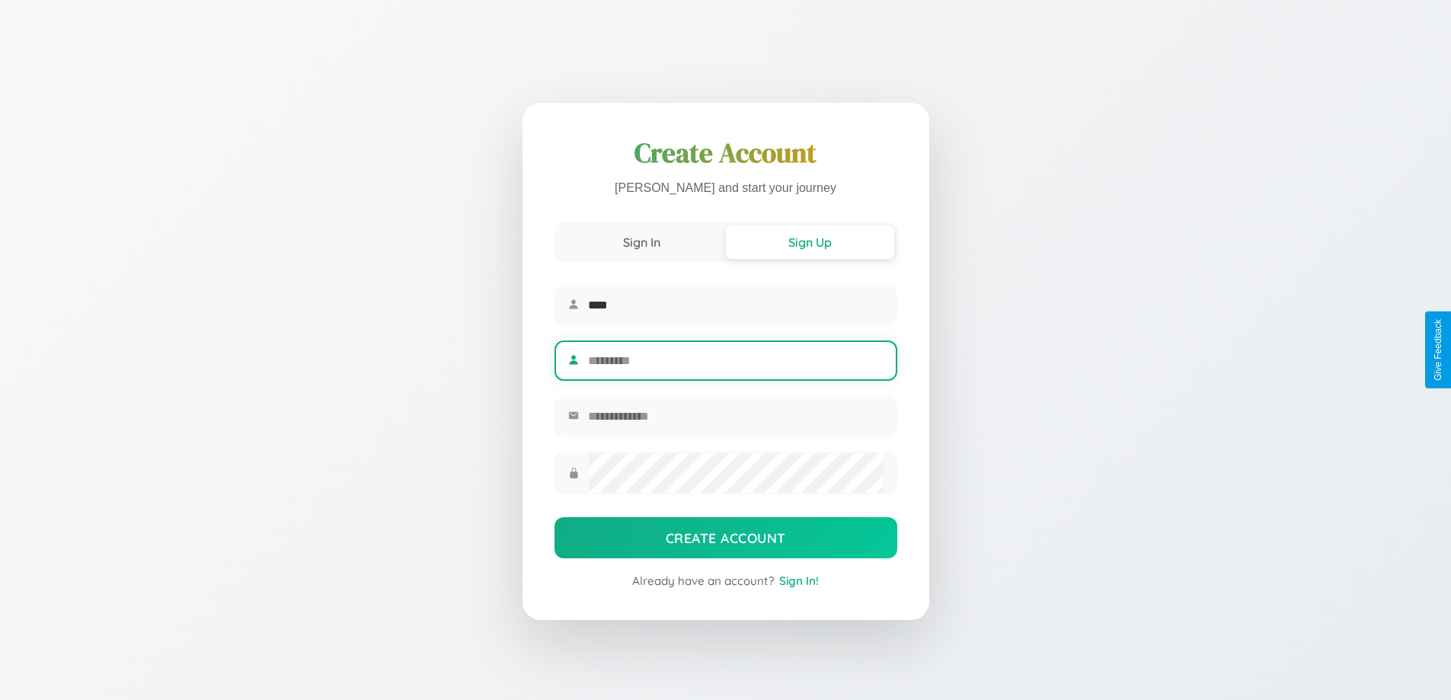
click at [735, 360] on input "text" at bounding box center [735, 360] width 295 height 37
type input "******"
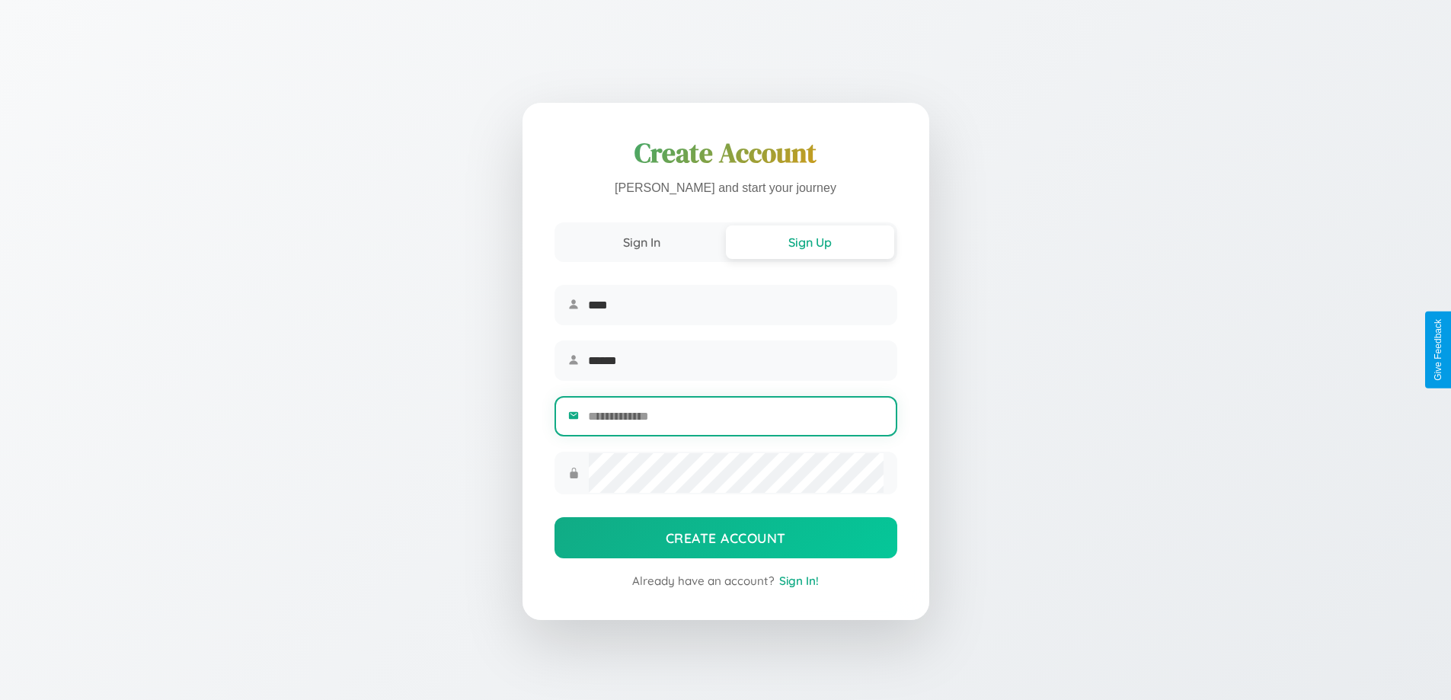
click at [735, 418] on input "email" at bounding box center [735, 416] width 295 height 37
type input "**********"
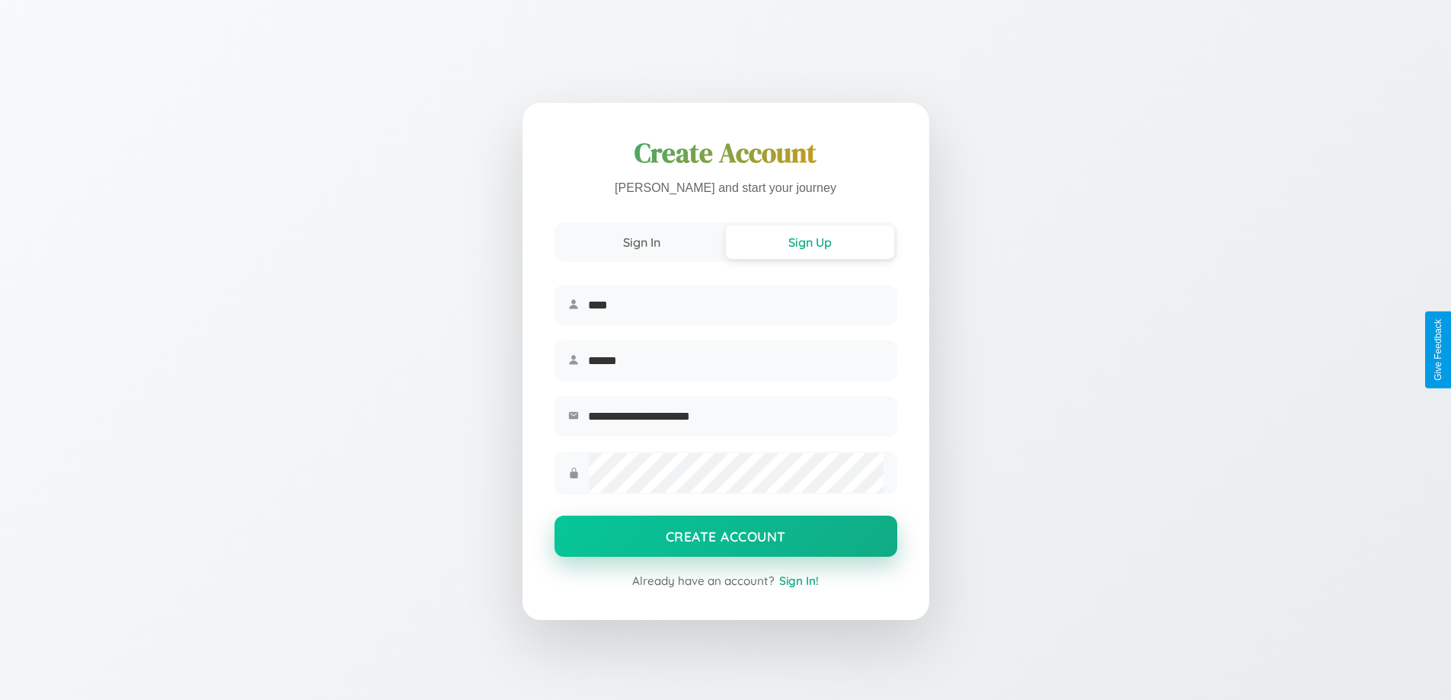
click at [725, 541] on button "Create Account" at bounding box center [725, 536] width 343 height 41
